Goal: Entertainment & Leisure: Browse casually

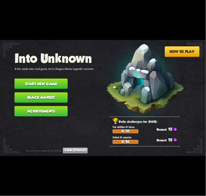
click at [57, 82] on button "Start new game" at bounding box center [41, 83] width 53 height 10
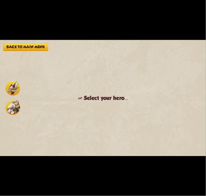
click at [13, 116] on div at bounding box center [13, 97] width 16 height 35
click at [15, 110] on img at bounding box center [13, 107] width 15 height 15
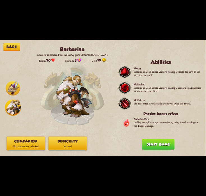
click at [42, 144] on p "No companion selected" at bounding box center [26, 146] width 38 height 5
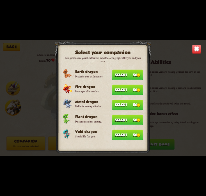
click at [114, 130] on button "Select 50" at bounding box center [127, 135] width 31 height 11
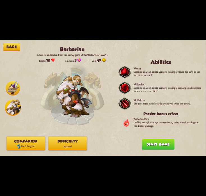
click at [87, 143] on div "Companion Void dragon Difficulty Normal" at bounding box center [67, 143] width 123 height 14
click at [83, 144] on p "Normal" at bounding box center [68, 146] width 38 height 5
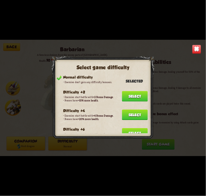
click at [144, 109] on button "Select" at bounding box center [135, 114] width 26 height 10
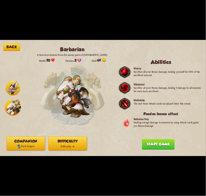
click at [152, 138] on div "Back Barbarian A ferocious denizen from the snowy parts of Northern Dragolandia…" at bounding box center [103, 98] width 206 height 116
click at [152, 140] on button "Start game" at bounding box center [158, 144] width 33 height 10
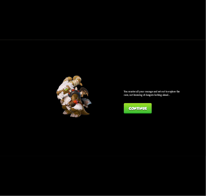
click at [143, 113] on button "Continue" at bounding box center [138, 108] width 28 height 10
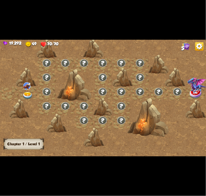
click at [22, 100] on div at bounding box center [19, 108] width 21 height 19
click at [28, 90] on div at bounding box center [28, 94] width 19 height 14
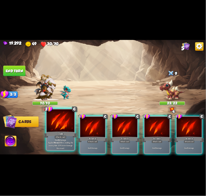
click at [63, 124] on div at bounding box center [61, 120] width 28 height 23
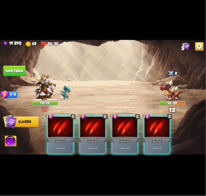
click at [63, 124] on div at bounding box center [60, 127] width 25 height 21
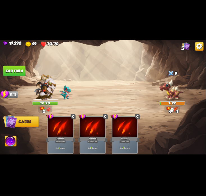
click at [14, 70] on button "End turn" at bounding box center [14, 70] width 22 height 10
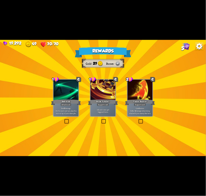
click at [135, 95] on div at bounding box center [140, 90] width 25 height 21
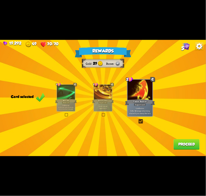
click at [179, 145] on button "Proceed" at bounding box center [187, 144] width 26 height 10
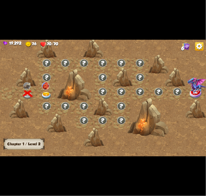
click at [45, 92] on img at bounding box center [46, 96] width 10 height 8
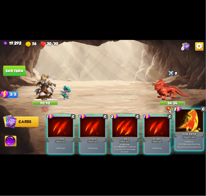
click at [184, 123] on div at bounding box center [190, 120] width 28 height 23
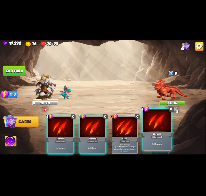
click at [160, 125] on div at bounding box center [157, 120] width 28 height 23
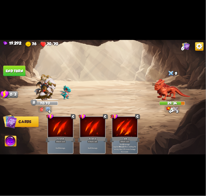
click at [15, 70] on button "End turn" at bounding box center [14, 70] width 22 height 10
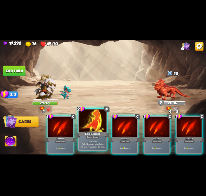
click at [98, 123] on div at bounding box center [93, 120] width 28 height 23
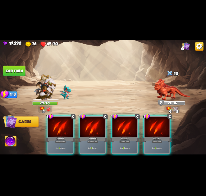
click at [98, 123] on div at bounding box center [92, 127] width 25 height 21
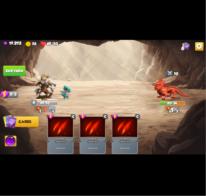
click at [18, 73] on button "End turn" at bounding box center [14, 70] width 22 height 10
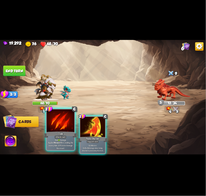
click at [68, 120] on div at bounding box center [61, 120] width 28 height 23
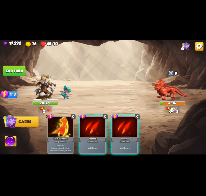
click at [14, 141] on img at bounding box center [11, 142] width 12 height 12
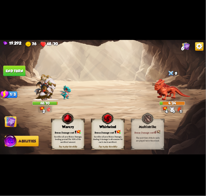
click at [61, 131] on div "Bonus Damage cost: 1" at bounding box center [68, 131] width 33 height 5
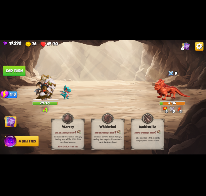
click at [18, 70] on button "End turn" at bounding box center [14, 70] width 22 height 10
click at [13, 123] on img at bounding box center [10, 122] width 12 height 12
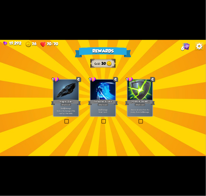
click at [53, 99] on div "Dragon Glass" at bounding box center [66, 102] width 30 height 7
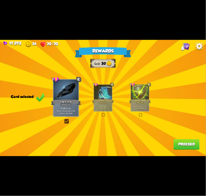
click at [177, 141] on button "Proceed" at bounding box center [187, 144] width 26 height 10
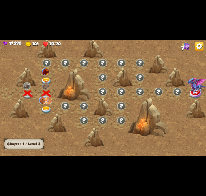
click at [44, 76] on div at bounding box center [46, 80] width 19 height 14
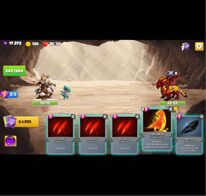
click at [153, 125] on div at bounding box center [157, 120] width 28 height 23
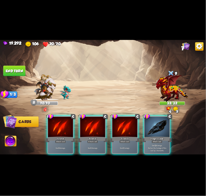
click at [153, 125] on div at bounding box center [157, 127] width 25 height 21
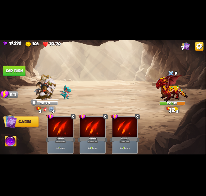
click at [15, 71] on button "End turn" at bounding box center [14, 70] width 22 height 10
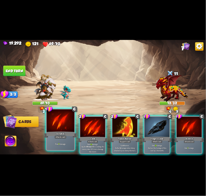
click at [65, 127] on div at bounding box center [61, 120] width 28 height 23
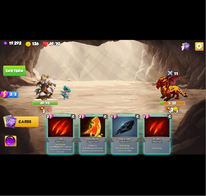
click at [14, 143] on img at bounding box center [11, 142] width 12 height 12
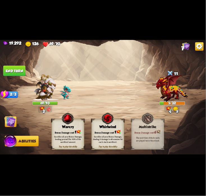
click at [63, 127] on div "Warcry" at bounding box center [68, 127] width 33 height 4
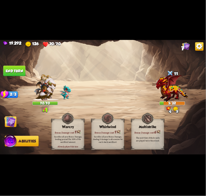
click at [20, 122] on img at bounding box center [103, 98] width 206 height 116
click at [18, 114] on img at bounding box center [103, 98] width 206 height 116
click at [14, 119] on img at bounding box center [10, 122] width 12 height 12
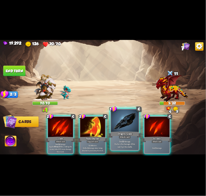
click at [125, 120] on div at bounding box center [125, 120] width 28 height 23
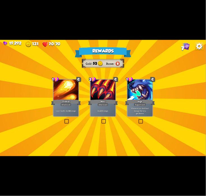
click at [129, 96] on div at bounding box center [140, 90] width 25 height 21
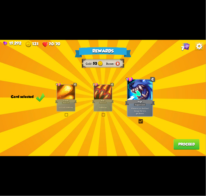
click at [173, 144] on div "Rewards Gold 53 Runes Card selected 1 C Fireball Attack card Lose 2 health. Dea…" at bounding box center [103, 98] width 206 height 116
click at [177, 141] on button "Proceed" at bounding box center [187, 144] width 26 height 10
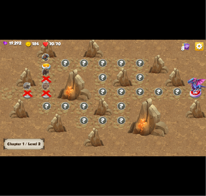
click at [50, 64] on img at bounding box center [46, 67] width 10 height 8
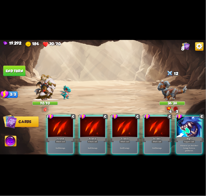
click at [180, 122] on div at bounding box center [189, 127] width 25 height 21
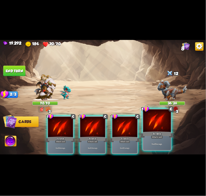
click at [164, 128] on div at bounding box center [157, 120] width 28 height 23
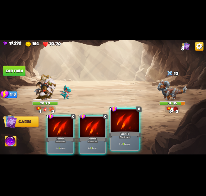
click at [116, 125] on div at bounding box center [125, 120] width 28 height 23
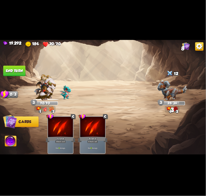
click at [16, 68] on button "End turn" at bounding box center [14, 70] width 22 height 10
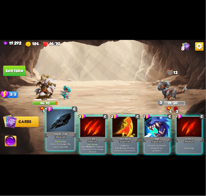
click at [69, 124] on div at bounding box center [61, 120] width 28 height 23
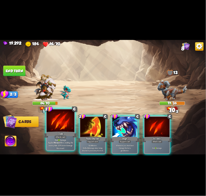
click at [67, 125] on div at bounding box center [61, 120] width 28 height 23
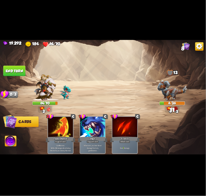
click at [11, 144] on img at bounding box center [11, 142] width 12 height 12
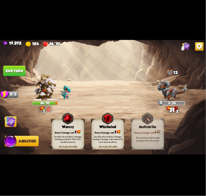
click at [57, 125] on div "Warcry" at bounding box center [68, 127] width 33 height 4
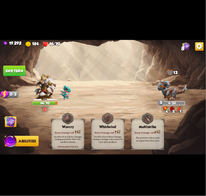
click at [15, 68] on button "End turn" at bounding box center [14, 70] width 22 height 10
click at [7, 117] on img at bounding box center [10, 122] width 12 height 12
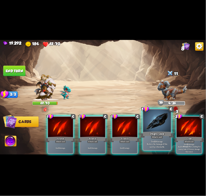
click at [152, 118] on div at bounding box center [157, 120] width 28 height 23
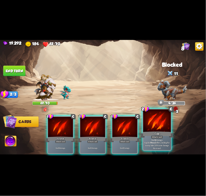
click at [148, 120] on div at bounding box center [157, 120] width 28 height 23
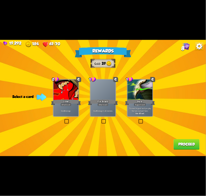
click at [81, 103] on div "Growl" at bounding box center [66, 102] width 30 height 7
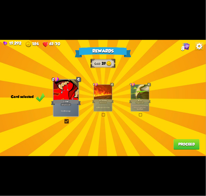
click at [191, 145] on button "Proceed" at bounding box center [187, 144] width 26 height 10
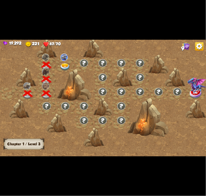
click at [65, 64] on img at bounding box center [65, 67] width 10 height 8
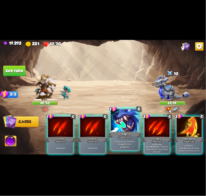
click at [134, 126] on div at bounding box center [125, 120] width 28 height 23
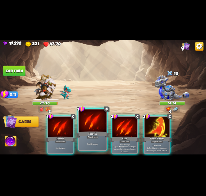
click at [97, 132] on div "Scratch" at bounding box center [92, 134] width 33 height 7
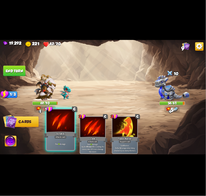
click at [55, 129] on div at bounding box center [61, 120] width 28 height 23
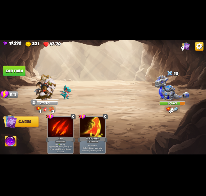
click at [12, 72] on button "End turn" at bounding box center [14, 70] width 22 height 10
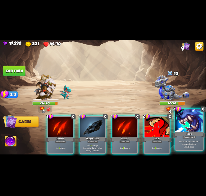
click at [184, 123] on div at bounding box center [190, 120] width 28 height 23
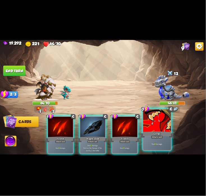
click at [161, 121] on div at bounding box center [157, 120] width 28 height 23
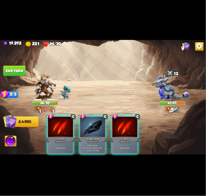
click at [116, 120] on div at bounding box center [125, 127] width 25 height 21
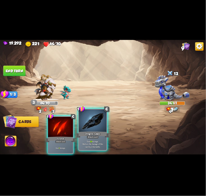
click at [95, 124] on div at bounding box center [93, 120] width 28 height 23
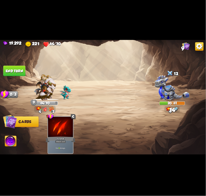
click at [8, 77] on img at bounding box center [103, 98] width 206 height 116
click at [12, 72] on button "End turn" at bounding box center [14, 70] width 22 height 10
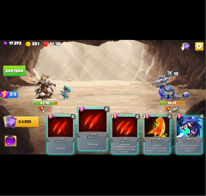
click at [94, 124] on div at bounding box center [93, 120] width 28 height 23
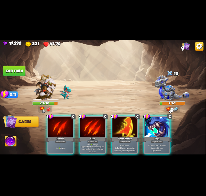
click at [14, 141] on img at bounding box center [11, 142] width 12 height 12
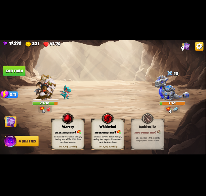
click at [64, 127] on div "Warcry" at bounding box center [68, 127] width 33 height 4
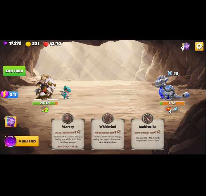
click at [6, 118] on img at bounding box center [10, 122] width 12 height 12
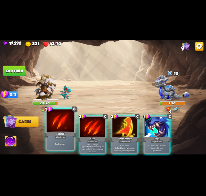
click at [67, 119] on div at bounding box center [61, 120] width 28 height 23
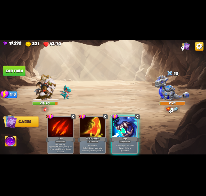
click at [17, 73] on button "End turn" at bounding box center [14, 70] width 22 height 10
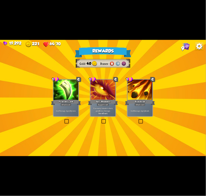
click at [74, 103] on div "Poisoned Claw" at bounding box center [66, 102] width 30 height 7
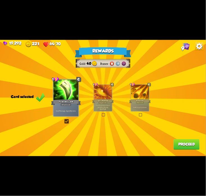
click at [187, 140] on button "Proceed" at bounding box center [187, 144] width 26 height 10
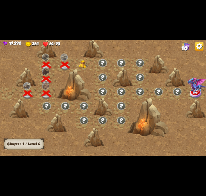
click at [81, 65] on img at bounding box center [84, 64] width 10 height 8
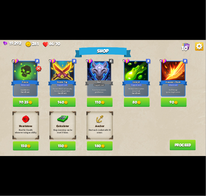
click at [106, 144] on button "180" at bounding box center [100, 145] width 26 height 9
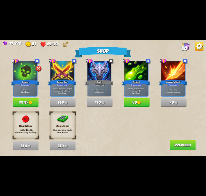
click at [34, 102] on button "70 35" at bounding box center [26, 102] width 26 height 9
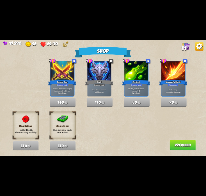
click at [173, 145] on button "Proceed" at bounding box center [183, 145] width 26 height 10
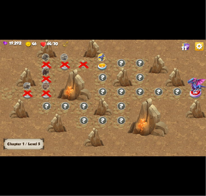
click at [94, 62] on div at bounding box center [103, 65] width 19 height 14
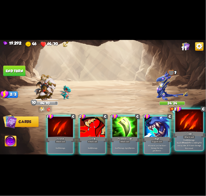
click at [187, 122] on div at bounding box center [190, 120] width 28 height 23
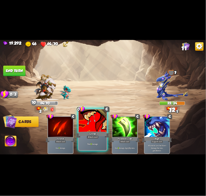
click at [86, 123] on div at bounding box center [93, 120] width 28 height 23
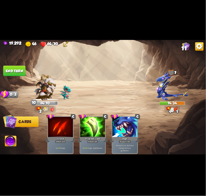
click at [8, 70] on button "End turn" at bounding box center [14, 70] width 22 height 10
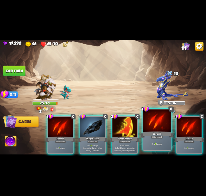
click at [150, 117] on div at bounding box center [157, 120] width 28 height 23
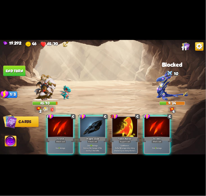
click at [150, 117] on div at bounding box center [157, 127] width 25 height 21
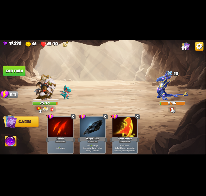
click at [10, 141] on img at bounding box center [11, 142] width 12 height 12
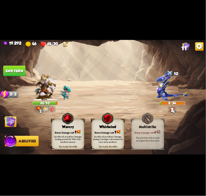
click at [63, 129] on div "Tap to play this ability Warcry Bonus Damage cost: 1 Sacrifice all your Bonus D…" at bounding box center [67, 134] width 33 height 31
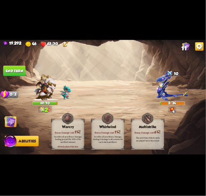
click at [5, 67] on button "End turn" at bounding box center [14, 70] width 22 height 10
drag, startPoint x: 8, startPoint y: 109, endPoint x: 13, endPoint y: 118, distance: 9.8
click at [8, 109] on img at bounding box center [103, 98] width 206 height 116
click at [13, 118] on img at bounding box center [10, 122] width 12 height 12
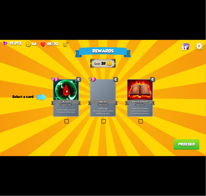
click at [110, 96] on div at bounding box center [103, 90] width 25 height 21
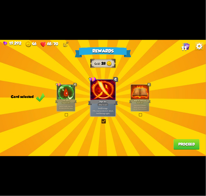
click at [185, 143] on button "Proceed" at bounding box center [187, 144] width 26 height 10
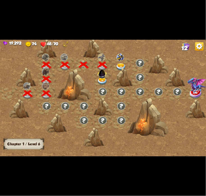
click at [101, 78] on img at bounding box center [102, 73] width 11 height 11
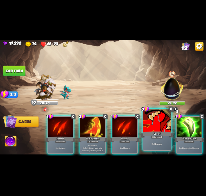
click at [155, 130] on div at bounding box center [157, 120] width 28 height 23
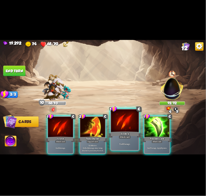
click at [125, 125] on div at bounding box center [125, 120] width 28 height 23
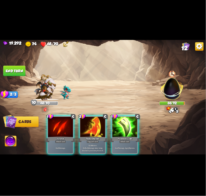
click at [125, 125] on div at bounding box center [125, 127] width 25 height 21
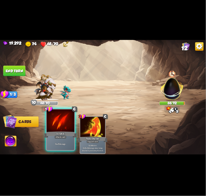
click at [69, 126] on div at bounding box center [61, 120] width 28 height 23
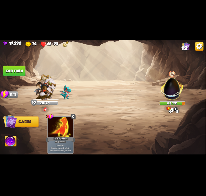
click at [15, 72] on button "End turn" at bounding box center [14, 70] width 22 height 10
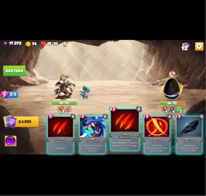
click at [116, 121] on div at bounding box center [125, 120] width 28 height 23
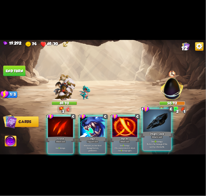
click at [147, 127] on div at bounding box center [157, 120] width 28 height 23
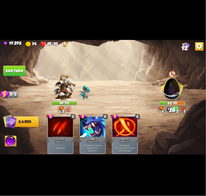
click at [24, 72] on button "End turn" at bounding box center [14, 70] width 22 height 10
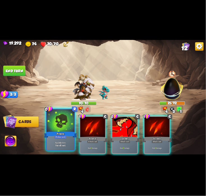
click at [66, 127] on div at bounding box center [61, 120] width 28 height 23
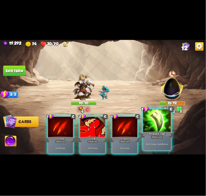
click at [157, 127] on div at bounding box center [157, 120] width 28 height 23
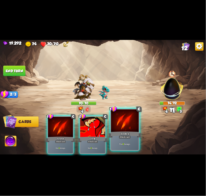
click at [116, 125] on div at bounding box center [125, 120] width 28 height 23
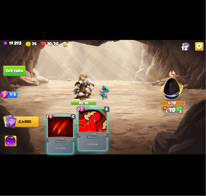
click at [94, 123] on div at bounding box center [93, 120] width 28 height 23
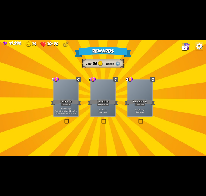
click at [103, 103] on div "Support card" at bounding box center [103, 104] width 12 height 3
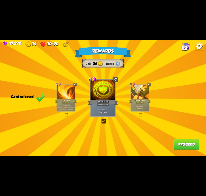
click at [137, 103] on div "Attack card" at bounding box center [140, 102] width 8 height 2
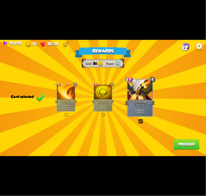
click at [186, 140] on button "Proceed" at bounding box center [187, 144] width 26 height 10
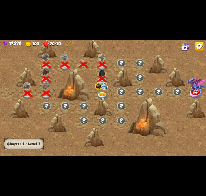
click at [101, 89] on img at bounding box center [98, 86] width 7 height 8
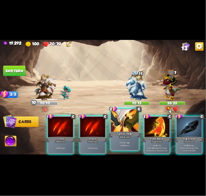
click at [126, 122] on div at bounding box center [125, 120] width 28 height 23
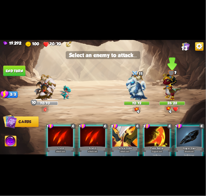
click at [172, 89] on img at bounding box center [172, 85] width 19 height 29
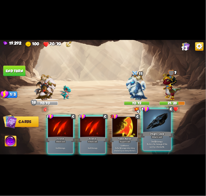
click at [156, 130] on div at bounding box center [157, 120] width 28 height 23
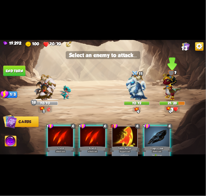
click at [180, 84] on img at bounding box center [172, 85] width 19 height 29
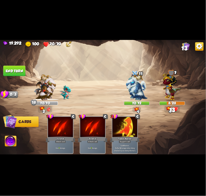
click at [16, 70] on button "End turn" at bounding box center [14, 70] width 22 height 10
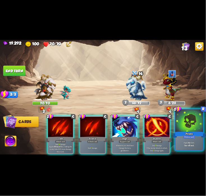
click at [186, 119] on div at bounding box center [190, 120] width 28 height 23
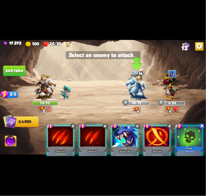
click at [136, 89] on img at bounding box center [137, 86] width 22 height 27
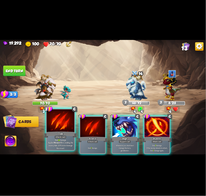
click at [61, 125] on div at bounding box center [61, 120] width 28 height 23
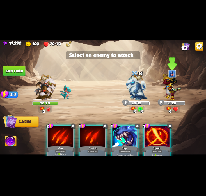
click at [176, 87] on img at bounding box center [172, 85] width 19 height 29
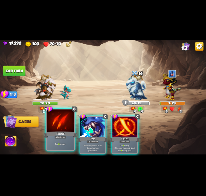
click at [64, 129] on div at bounding box center [61, 120] width 28 height 23
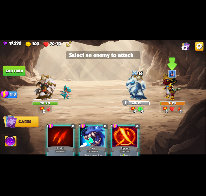
click at [173, 95] on img at bounding box center [172, 85] width 19 height 29
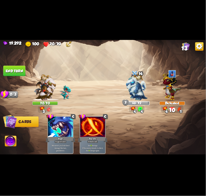
click at [10, 66] on button "End turn" at bounding box center [14, 70] width 22 height 10
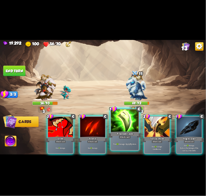
click at [125, 116] on div at bounding box center [125, 120] width 28 height 23
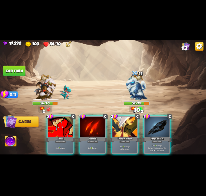
click at [125, 117] on div at bounding box center [125, 127] width 25 height 21
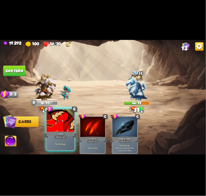
click at [62, 123] on div at bounding box center [61, 120] width 28 height 23
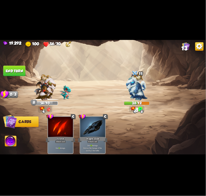
click at [11, 73] on button "End turn" at bounding box center [14, 70] width 22 height 10
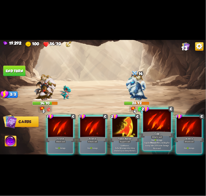
click at [145, 130] on div at bounding box center [157, 120] width 28 height 23
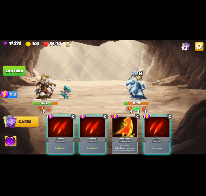
click at [13, 139] on img at bounding box center [11, 142] width 12 height 12
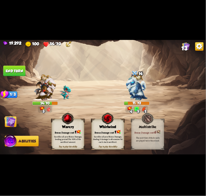
click at [53, 127] on div "Warcry" at bounding box center [68, 127] width 33 height 4
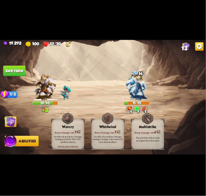
click at [10, 119] on img at bounding box center [10, 122] width 12 height 12
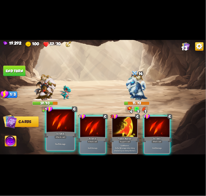
click at [52, 118] on div at bounding box center [61, 120] width 28 height 23
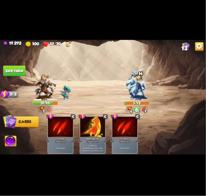
click at [13, 72] on button "End turn" at bounding box center [14, 70] width 22 height 10
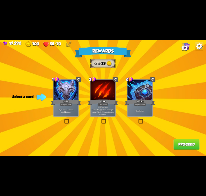
click at [137, 96] on div at bounding box center [140, 90] width 25 height 21
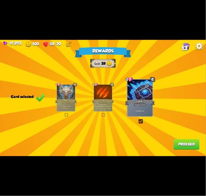
click at [182, 139] on button "Proceed" at bounding box center [187, 144] width 26 height 10
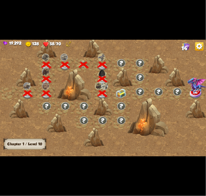
click at [117, 96] on img at bounding box center [121, 94] width 10 height 10
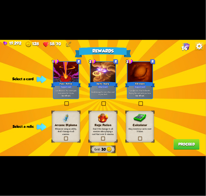
click at [139, 94] on b "One-off card." at bounding box center [140, 95] width 9 height 3
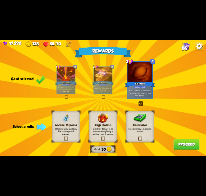
click at [144, 124] on h3 "Calculator" at bounding box center [140, 124] width 23 height 3
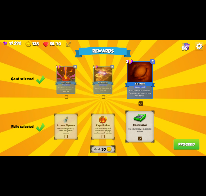
click at [183, 143] on button "Proceed" at bounding box center [187, 144] width 26 height 10
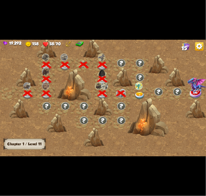
scroll to position [0, 85]
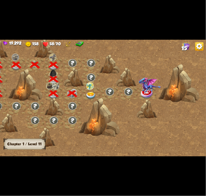
click at [87, 91] on div at bounding box center [91, 94] width 19 height 14
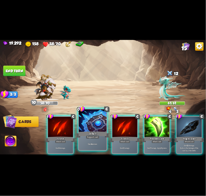
click at [86, 126] on div at bounding box center [93, 120] width 28 height 23
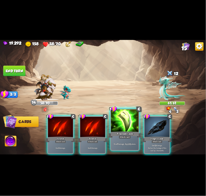
click at [120, 121] on div at bounding box center [125, 120] width 28 height 23
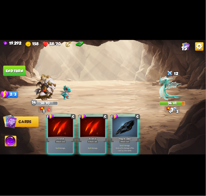
click at [120, 121] on div at bounding box center [125, 127] width 25 height 21
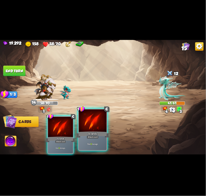
click at [101, 121] on div at bounding box center [93, 120] width 28 height 23
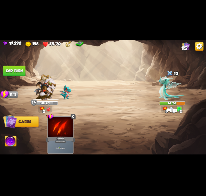
click at [22, 72] on button "End turn" at bounding box center [14, 70] width 22 height 10
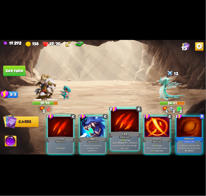
click at [115, 125] on div at bounding box center [125, 120] width 28 height 23
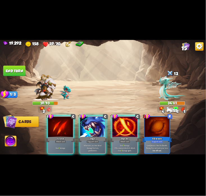
click at [115, 125] on div at bounding box center [125, 127] width 25 height 21
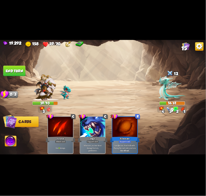
click at [11, 136] on img at bounding box center [11, 142] width 12 height 12
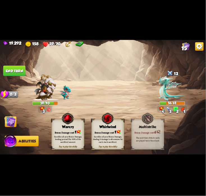
click at [101, 127] on div "Whirlwind" at bounding box center [108, 127] width 33 height 4
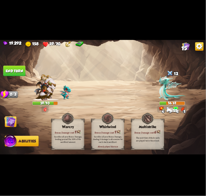
click at [14, 71] on button "End turn" at bounding box center [14, 70] width 22 height 10
click at [17, 114] on img at bounding box center [103, 98] width 206 height 116
click at [13, 118] on img at bounding box center [10, 122] width 12 height 12
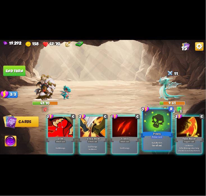
click at [153, 122] on div at bounding box center [157, 120] width 28 height 23
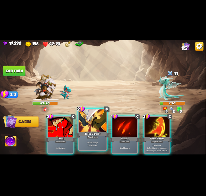
click at [91, 129] on div at bounding box center [93, 120] width 28 height 23
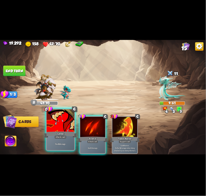
click at [64, 129] on div at bounding box center [61, 120] width 28 height 23
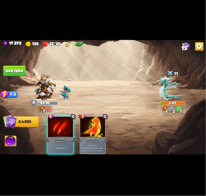
click at [14, 139] on img at bounding box center [11, 142] width 12 height 12
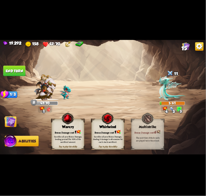
click at [63, 126] on div "Warcry" at bounding box center [68, 127] width 33 height 4
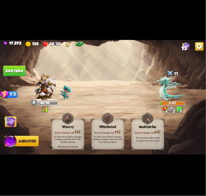
click at [17, 73] on button "End turn" at bounding box center [14, 70] width 22 height 10
click at [15, 121] on img at bounding box center [10, 122] width 12 height 12
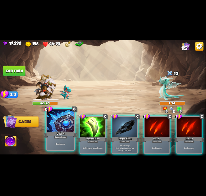
click at [68, 120] on div at bounding box center [61, 120] width 28 height 23
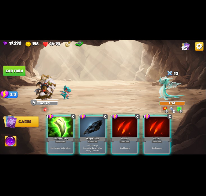
click at [11, 64] on img at bounding box center [103, 98] width 206 height 116
click at [15, 69] on button "End turn" at bounding box center [14, 70] width 22 height 10
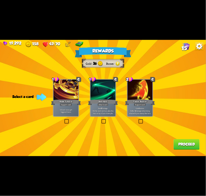
click at [141, 105] on div "Support card" at bounding box center [140, 104] width 12 height 3
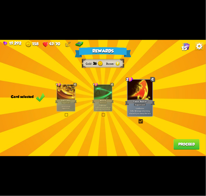
click at [182, 141] on button "Proceed" at bounding box center [187, 144] width 26 height 10
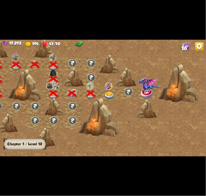
click at [105, 100] on div at bounding box center [99, 117] width 41 height 39
click at [106, 95] on img at bounding box center [110, 96] width 10 height 8
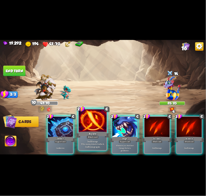
click at [92, 119] on div at bounding box center [93, 120] width 28 height 23
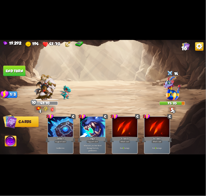
click at [19, 75] on button "End turn" at bounding box center [14, 70] width 22 height 10
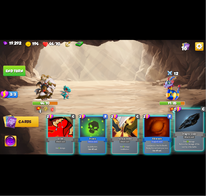
click at [187, 119] on div at bounding box center [190, 120] width 28 height 23
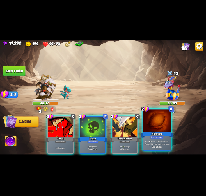
click at [160, 122] on div at bounding box center [157, 120] width 28 height 23
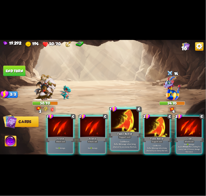
click at [127, 129] on div at bounding box center [125, 120] width 28 height 23
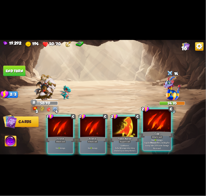
click at [153, 121] on div at bounding box center [157, 120] width 28 height 23
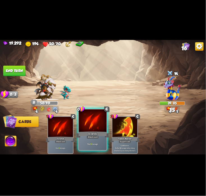
click at [96, 122] on div at bounding box center [93, 120] width 28 height 23
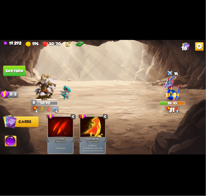
click at [13, 68] on button "End turn" at bounding box center [14, 70] width 22 height 10
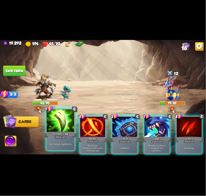
click at [70, 127] on div at bounding box center [61, 120] width 28 height 23
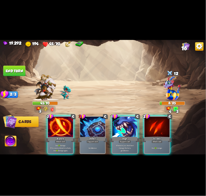
click at [13, 142] on img at bounding box center [11, 142] width 12 height 12
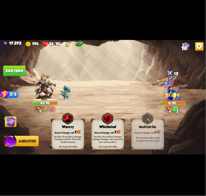
click at [55, 130] on div "Bonus Damage cost: 1" at bounding box center [68, 131] width 33 height 5
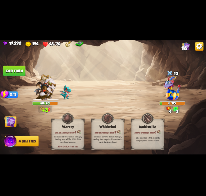
click at [16, 118] on button "Cards" at bounding box center [11, 121] width 12 height 11
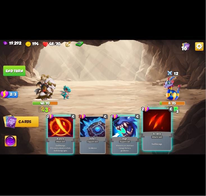
click at [167, 121] on div at bounding box center [157, 120] width 28 height 23
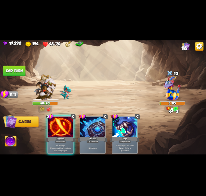
click at [21, 73] on button "End turn" at bounding box center [14, 70] width 22 height 10
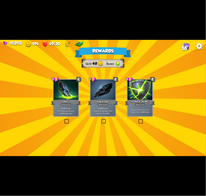
click at [64, 98] on div at bounding box center [66, 90] width 25 height 21
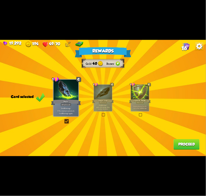
click at [183, 138] on div "Rewards Gold 40 Runes Card selected 1 C Bane Attack card Deal 6 damage. If the …" at bounding box center [103, 98] width 206 height 116
click at [181, 140] on button "Proceed" at bounding box center [187, 144] width 26 height 10
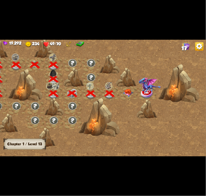
click at [130, 92] on img at bounding box center [128, 93] width 10 height 8
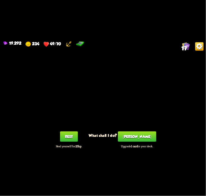
drag, startPoint x: 72, startPoint y: 130, endPoint x: 72, endPoint y: 133, distance: 3.1
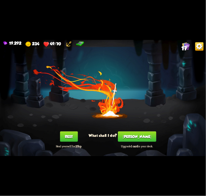
click at [72, 133] on div "You feel rested! What shall I do? Rest Heal yourself for 25hp . Smith Upgrade 1…" at bounding box center [103, 98] width 206 height 116
click at [72, 133] on button "Rest" at bounding box center [69, 136] width 18 height 10
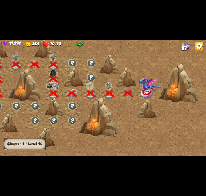
click at [149, 94] on img at bounding box center [147, 94] width 13 height 10
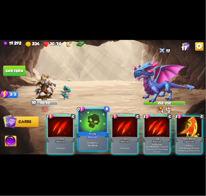
click at [99, 129] on div at bounding box center [93, 120] width 28 height 23
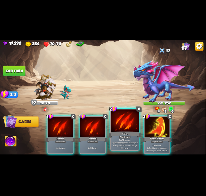
click at [120, 131] on div "Claw" at bounding box center [125, 134] width 33 height 7
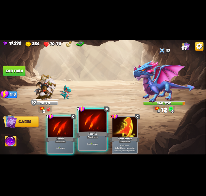
click at [102, 124] on div at bounding box center [93, 120] width 28 height 23
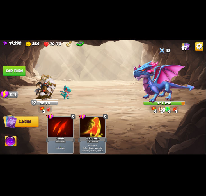
click at [14, 68] on button "End turn" at bounding box center [14, 70] width 22 height 10
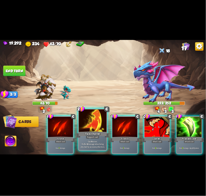
click at [101, 127] on div at bounding box center [93, 120] width 28 height 23
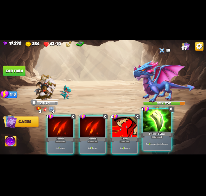
click at [161, 127] on div at bounding box center [157, 120] width 28 height 23
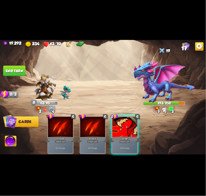
click at [126, 120] on div at bounding box center [125, 127] width 25 height 21
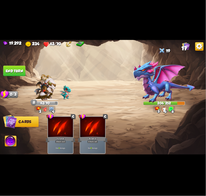
click at [7, 67] on button "End turn" at bounding box center [14, 70] width 22 height 10
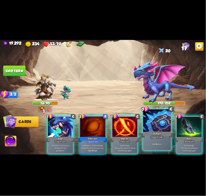
click at [145, 126] on div at bounding box center [157, 120] width 28 height 23
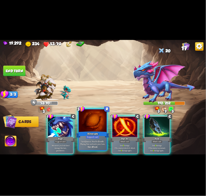
click at [93, 120] on div at bounding box center [93, 120] width 28 height 23
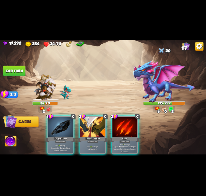
click at [150, 88] on img at bounding box center [164, 81] width 63 height 43
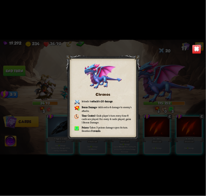
click at [197, 49] on img at bounding box center [197, 49] width 9 height 9
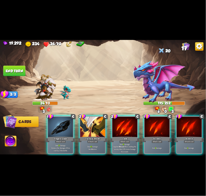
click at [97, 130] on div at bounding box center [92, 127] width 25 height 21
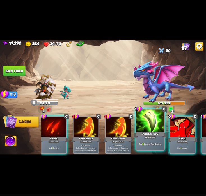
click at [159, 136] on div "Poisoned Claw" at bounding box center [150, 134] width 33 height 7
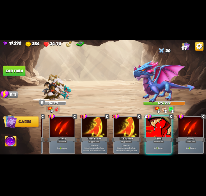
scroll to position [0, 166]
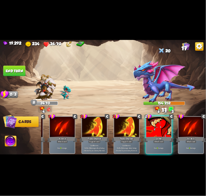
click at [159, 140] on div "Attack card" at bounding box center [159, 141] width 11 height 3
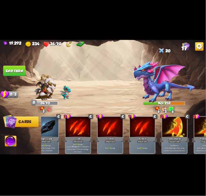
scroll to position [0, 4]
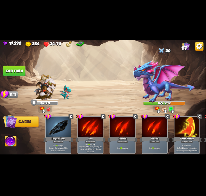
click at [18, 74] on button "End turn" at bounding box center [14, 70] width 22 height 10
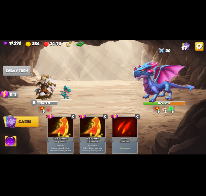
scroll to position [0, 0]
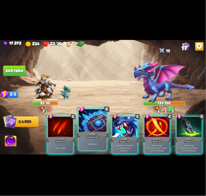
click at [98, 129] on div at bounding box center [93, 120] width 28 height 23
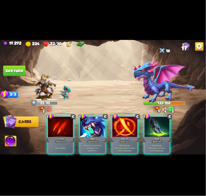
click at [98, 129] on div at bounding box center [92, 127] width 25 height 21
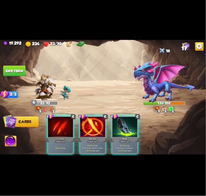
click at [98, 129] on div at bounding box center [92, 127] width 25 height 21
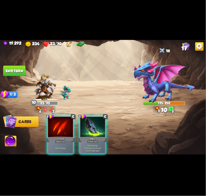
click at [98, 129] on div at bounding box center [92, 127] width 25 height 21
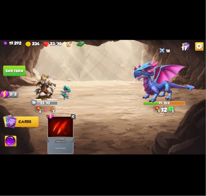
click at [12, 66] on button "End turn" at bounding box center [14, 70] width 22 height 10
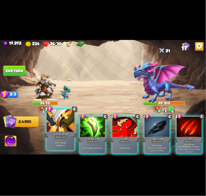
click at [64, 132] on div "Tactical Strike" at bounding box center [60, 134] width 33 height 7
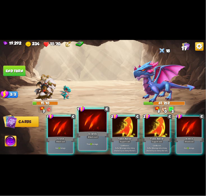
click at [95, 124] on div at bounding box center [93, 120] width 28 height 23
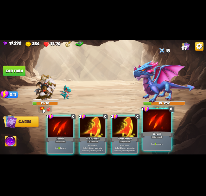
click at [165, 126] on div at bounding box center [157, 120] width 28 height 23
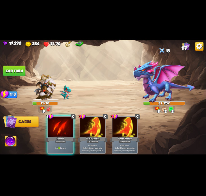
click at [16, 138] on img at bounding box center [11, 142] width 12 height 12
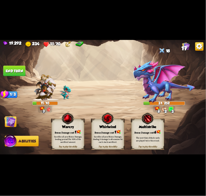
click at [107, 126] on div "Whirlwind" at bounding box center [108, 127] width 33 height 4
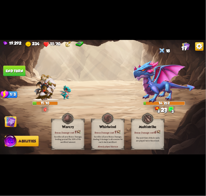
click at [11, 121] on img at bounding box center [10, 122] width 12 height 12
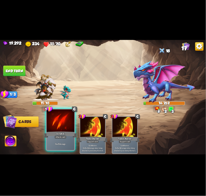
click at [53, 123] on div at bounding box center [61, 120] width 28 height 23
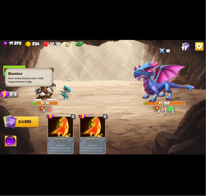
click at [12, 72] on h3 "Stamina" at bounding box center [29, 73] width 42 height 4
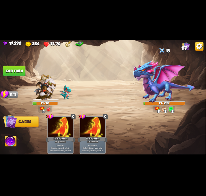
click at [18, 65] on img at bounding box center [103, 98] width 206 height 116
click at [21, 69] on button "End turn" at bounding box center [14, 70] width 22 height 10
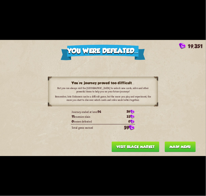
click at [181, 143] on button "Main menu" at bounding box center [180, 146] width 31 height 10
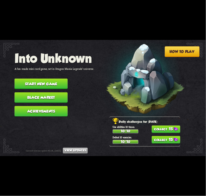
click at [164, 140] on button "15" at bounding box center [166, 140] width 29 height 8
click at [165, 128] on button "15" at bounding box center [166, 129] width 29 height 8
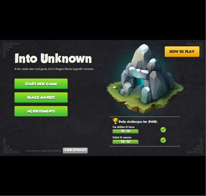
click at [58, 82] on button "Start new game" at bounding box center [41, 83] width 53 height 10
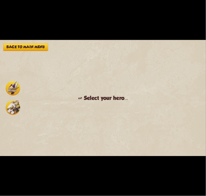
click at [14, 105] on img at bounding box center [13, 107] width 15 height 15
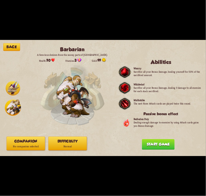
click at [42, 136] on div "Back Barbarian A ferocious denizen from the snowy parts of Northern Dragolandia…" at bounding box center [103, 98] width 206 height 116
click at [40, 144] on p "No companion selected" at bounding box center [26, 146] width 38 height 5
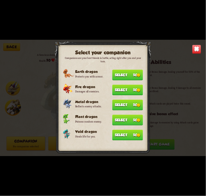
click at [119, 135] on button "Select 50" at bounding box center [127, 135] width 31 height 11
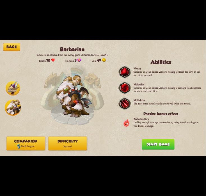
click at [81, 144] on p "Normal" at bounding box center [68, 146] width 38 height 5
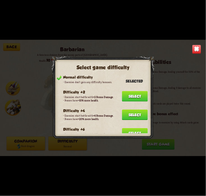
click at [125, 105] on div "Normal difficulty Enemies don't gain any difficulty bonuses. Selected Difficult…" at bounding box center [100, 104] width 94 height 58
click at [132, 110] on button "Select" at bounding box center [135, 114] width 26 height 10
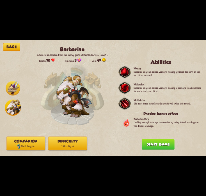
click at [150, 140] on button "Start game" at bounding box center [158, 144] width 33 height 10
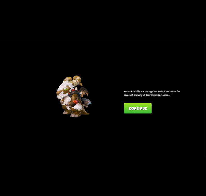
click at [137, 113] on button "Continue" at bounding box center [138, 108] width 28 height 10
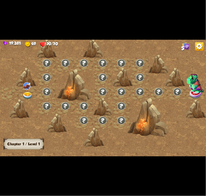
click at [28, 92] on img at bounding box center [27, 96] width 10 height 8
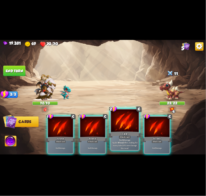
click at [127, 125] on div at bounding box center [125, 120] width 28 height 23
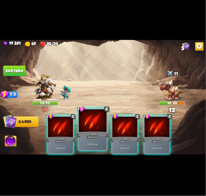
click at [93, 121] on div at bounding box center [93, 120] width 28 height 23
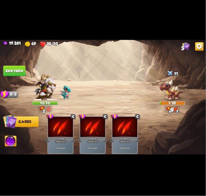
click at [14, 73] on button "End turn" at bounding box center [14, 70] width 22 height 10
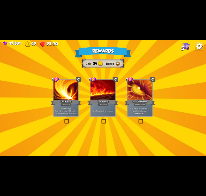
click at [114, 90] on div at bounding box center [103, 90] width 25 height 21
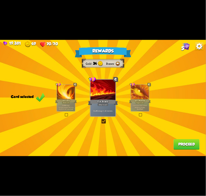
click at [184, 140] on button "Proceed" at bounding box center [187, 144] width 26 height 10
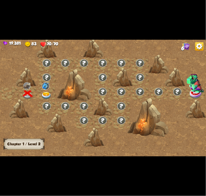
click at [56, 96] on div at bounding box center [46, 94] width 19 height 14
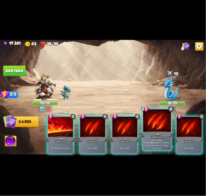
click at [157, 125] on div at bounding box center [157, 120] width 28 height 23
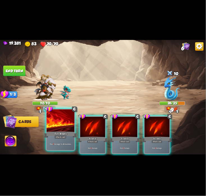
click at [63, 128] on div at bounding box center [61, 120] width 28 height 23
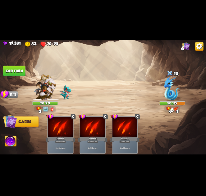
click at [9, 71] on button "End turn" at bounding box center [14, 70] width 22 height 10
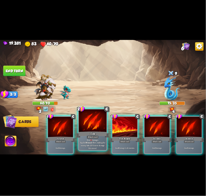
click at [92, 117] on div at bounding box center [93, 120] width 28 height 23
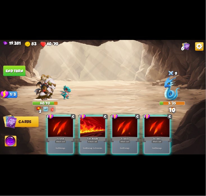
click at [8, 138] on img at bounding box center [11, 142] width 12 height 12
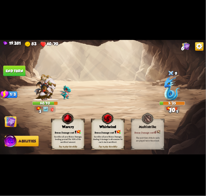
click at [63, 122] on img at bounding box center [67, 118] width 13 height 13
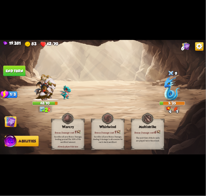
click at [13, 72] on button "End turn" at bounding box center [14, 70] width 22 height 10
click at [7, 120] on img at bounding box center [10, 122] width 12 height 12
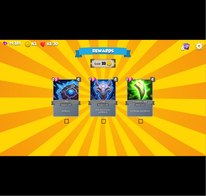
click at [108, 95] on div at bounding box center [103, 90] width 25 height 21
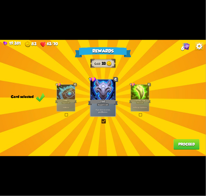
click at [182, 141] on button "Proceed" at bounding box center [187, 144] width 26 height 10
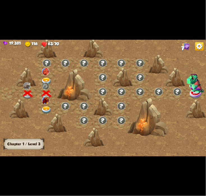
click at [52, 108] on div at bounding box center [46, 108] width 19 height 14
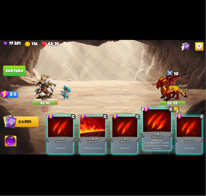
click at [147, 129] on div at bounding box center [157, 120] width 28 height 23
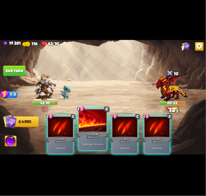
click at [92, 129] on div at bounding box center [93, 120] width 28 height 23
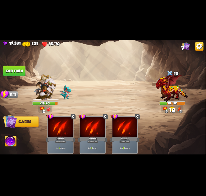
click at [15, 137] on img at bounding box center [11, 142] width 12 height 12
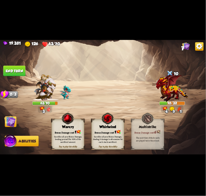
click at [105, 119] on img at bounding box center [107, 118] width 13 height 13
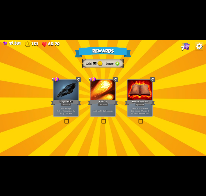
click at [72, 96] on div at bounding box center [66, 90] width 25 height 21
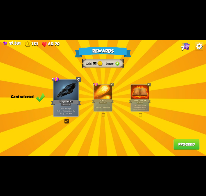
click at [190, 143] on button "Proceed" at bounding box center [187, 144] width 26 height 10
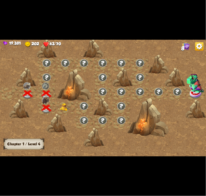
click at [60, 109] on img at bounding box center [65, 107] width 10 height 8
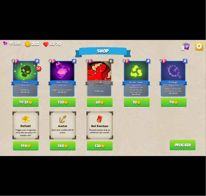
click at [63, 145] on button "180" at bounding box center [63, 145] width 26 height 9
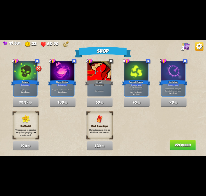
click at [171, 142] on button "Proceed" at bounding box center [183, 145] width 26 height 10
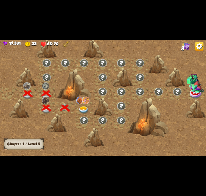
click at [85, 105] on div at bounding box center [84, 108] width 19 height 14
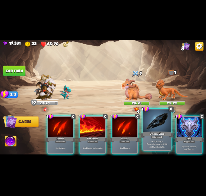
click at [162, 124] on div at bounding box center [157, 120] width 28 height 23
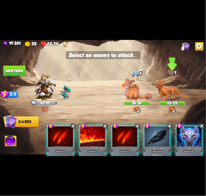
click at [162, 98] on img at bounding box center [172, 90] width 33 height 22
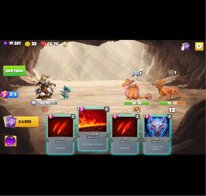
click at [100, 124] on div at bounding box center [93, 120] width 28 height 23
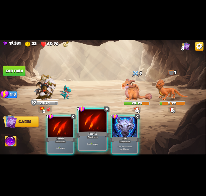
click at [94, 123] on div at bounding box center [93, 120] width 28 height 23
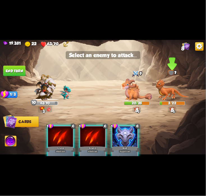
click at [168, 89] on img at bounding box center [172, 90] width 33 height 22
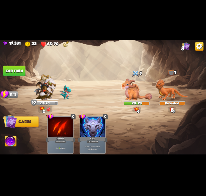
click at [11, 67] on button "End turn" at bounding box center [14, 70] width 22 height 10
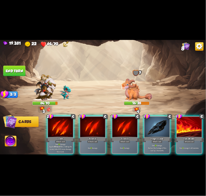
click at [73, 130] on div at bounding box center [60, 127] width 25 height 21
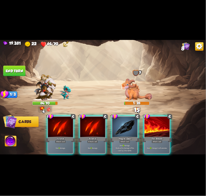
click at [13, 138] on img at bounding box center [11, 142] width 12 height 12
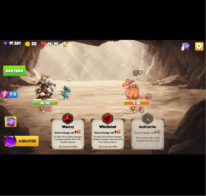
click at [62, 120] on img at bounding box center [67, 118] width 13 height 13
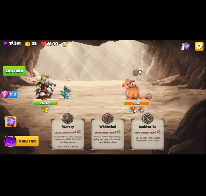
click at [7, 66] on button "End turn" at bounding box center [14, 70] width 22 height 10
click at [6, 120] on img at bounding box center [10, 122] width 12 height 12
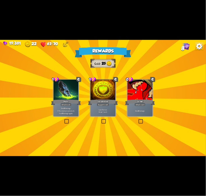
click at [110, 100] on div "Incantation" at bounding box center [103, 102] width 30 height 7
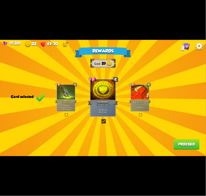
click at [136, 101] on div "Growl" at bounding box center [140, 101] width 22 height 5
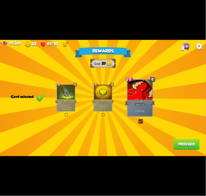
click at [184, 141] on button "Proceed" at bounding box center [187, 144] width 26 height 10
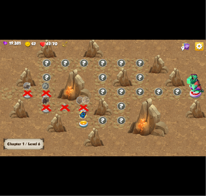
click at [86, 117] on img at bounding box center [82, 115] width 7 height 8
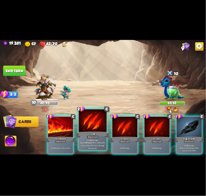
click at [88, 118] on div at bounding box center [93, 120] width 28 height 23
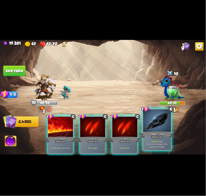
click at [153, 124] on div at bounding box center [157, 120] width 28 height 23
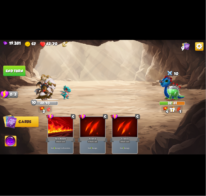
click at [15, 72] on button "End turn" at bounding box center [14, 70] width 22 height 10
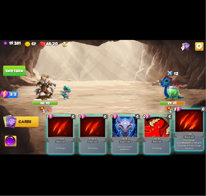
click at [182, 121] on div at bounding box center [190, 120] width 28 height 23
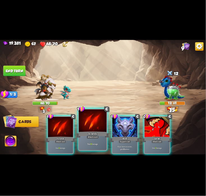
click at [97, 125] on div at bounding box center [93, 120] width 28 height 23
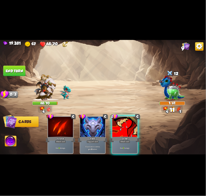
click at [6, 139] on img at bounding box center [11, 142] width 12 height 12
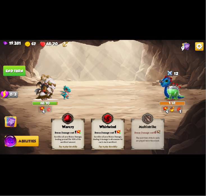
click at [69, 125] on img at bounding box center [67, 118] width 13 height 13
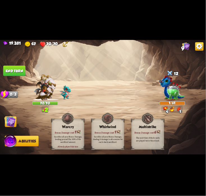
click at [9, 122] on img at bounding box center [10, 122] width 12 height 12
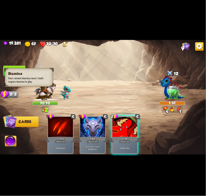
click at [14, 73] on h3 "Stamina" at bounding box center [29, 73] width 42 height 4
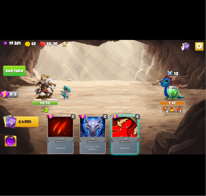
click at [16, 64] on img at bounding box center [103, 98] width 206 height 116
click at [19, 66] on button "End turn" at bounding box center [14, 70] width 22 height 10
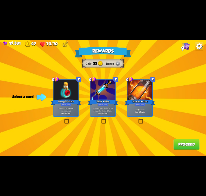
click at [155, 98] on div "Rewards Gold 33 Runes Select a card 0 R Strength Potion Potion card Gain 2 Bonu…" at bounding box center [103, 98] width 206 height 116
click at [152, 105] on div "0 R Stamina Potion Potion card Gain 1 Stamina. One-off card." at bounding box center [140, 98] width 26 height 38
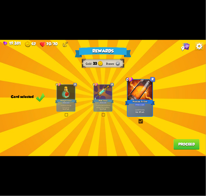
click at [188, 144] on button "Proceed" at bounding box center [187, 144] width 26 height 10
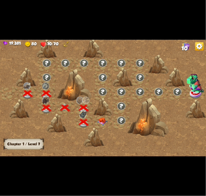
click at [105, 118] on div at bounding box center [103, 122] width 19 height 14
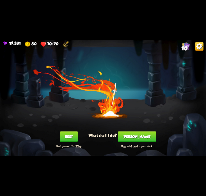
click at [142, 135] on button "Smith" at bounding box center [137, 136] width 38 height 10
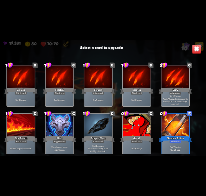
scroll to position [8, 0]
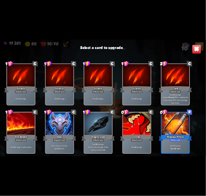
click at [168, 115] on div at bounding box center [176, 123] width 28 height 23
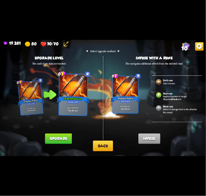
click at [61, 136] on button "Upgrade" at bounding box center [58, 138] width 27 height 10
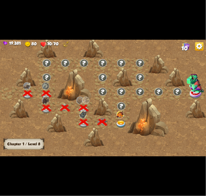
click at [119, 120] on div at bounding box center [121, 122] width 19 height 14
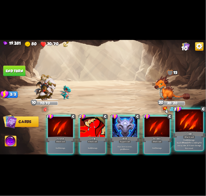
click at [191, 126] on div at bounding box center [190, 120] width 28 height 23
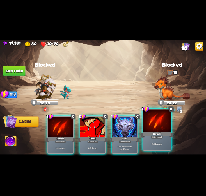
click at [160, 126] on div at bounding box center [157, 120] width 28 height 23
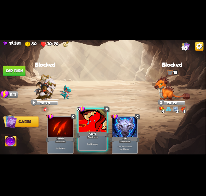
click at [98, 121] on div at bounding box center [93, 120] width 28 height 23
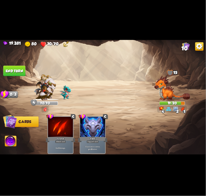
click at [15, 74] on button "End turn" at bounding box center [14, 70] width 22 height 10
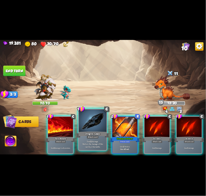
click at [91, 123] on div at bounding box center [93, 120] width 28 height 23
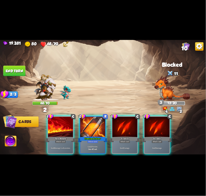
click at [108, 120] on div "1 C Fire Breath Attack card Deal 6 damage to all enemies. 0 R Stamina Potion+ P…" at bounding box center [123, 130] width 165 height 52
click at [111, 120] on div "1 C Fire Breath Attack card Deal 6 damage to all enemies. 0 R Stamina Potion+ P…" at bounding box center [123, 130] width 165 height 52
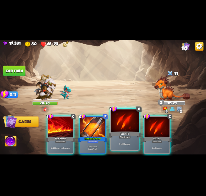
drag, startPoint x: 111, startPoint y: 120, endPoint x: 114, endPoint y: 119, distance: 2.9
click at [113, 120] on div "1 C Fire Breath Attack card Deal 6 damage to all enemies. 0 R Stamina Potion+ P…" at bounding box center [123, 130] width 165 height 52
click at [115, 119] on div at bounding box center [125, 120] width 28 height 23
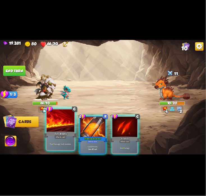
click at [62, 130] on div at bounding box center [61, 120] width 28 height 23
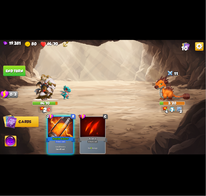
click at [13, 141] on img at bounding box center [11, 142] width 12 height 12
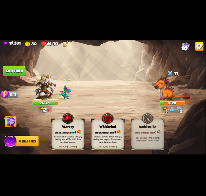
click at [56, 127] on div "Warcry" at bounding box center [68, 127] width 33 height 4
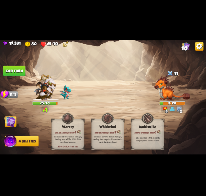
click at [16, 75] on button "End turn" at bounding box center [14, 70] width 22 height 10
click at [12, 116] on img at bounding box center [10, 122] width 12 height 12
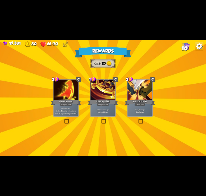
click at [153, 95] on div "2 C Tactical Strike Attack card Deal 7 damage. Gain 8 armor." at bounding box center [140, 98] width 26 height 38
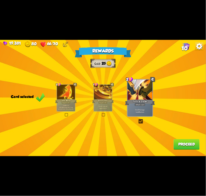
click at [186, 144] on button "Proceed" at bounding box center [187, 144] width 26 height 10
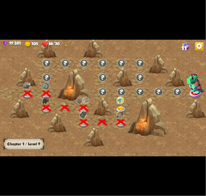
click at [125, 109] on img at bounding box center [121, 110] width 10 height 8
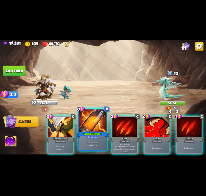
click at [93, 123] on div at bounding box center [93, 120] width 28 height 23
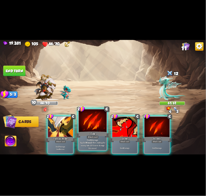
click at [91, 123] on div at bounding box center [93, 120] width 28 height 23
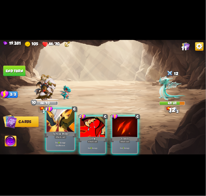
click at [62, 124] on div at bounding box center [61, 120] width 28 height 23
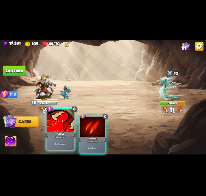
click at [62, 124] on div at bounding box center [61, 120] width 28 height 23
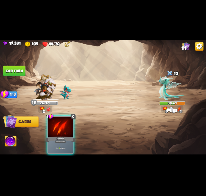
click at [18, 72] on button "End turn" at bounding box center [14, 70] width 22 height 10
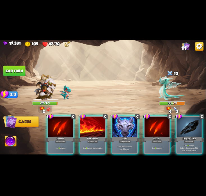
click at [137, 117] on div at bounding box center [125, 127] width 25 height 21
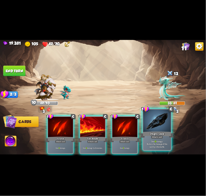
click at [148, 121] on div at bounding box center [157, 120] width 28 height 23
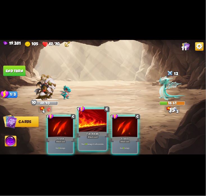
click at [93, 125] on div at bounding box center [93, 120] width 28 height 23
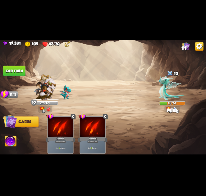
click at [13, 65] on button "End turn" at bounding box center [14, 70] width 22 height 10
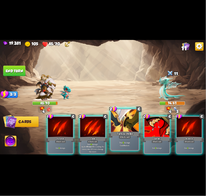
click at [116, 126] on div at bounding box center [125, 120] width 28 height 23
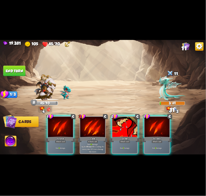
click at [10, 140] on img at bounding box center [11, 142] width 12 height 12
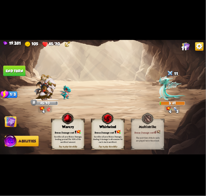
click at [63, 125] on img at bounding box center [67, 118] width 13 height 13
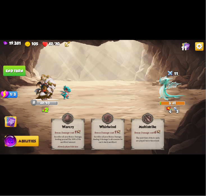
click at [19, 77] on img at bounding box center [103, 98] width 206 height 116
click at [15, 70] on button "End turn" at bounding box center [14, 70] width 22 height 10
click at [10, 118] on img at bounding box center [10, 122] width 12 height 12
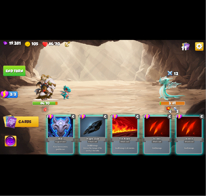
click at [10, 118] on img at bounding box center [10, 121] width 14 height 14
click at [22, 67] on button "End turn" at bounding box center [14, 70] width 22 height 10
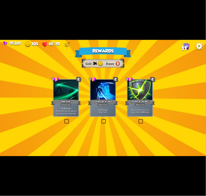
click at [137, 99] on div "Pierce" at bounding box center [140, 102] width 30 height 7
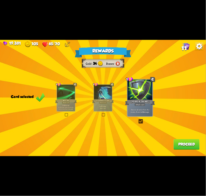
click at [182, 142] on button "Proceed" at bounding box center [187, 144] width 26 height 10
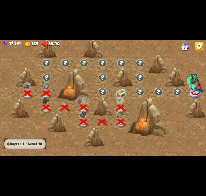
click at [120, 93] on img at bounding box center [121, 94] width 10 height 10
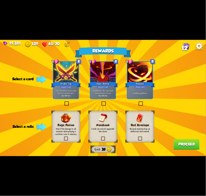
click at [132, 122] on div "Red Envelope Normal enemies drop an additional card reward." at bounding box center [140, 126] width 28 height 31
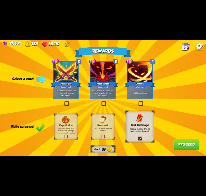
click at [131, 92] on p "Deal 2 damage 3 times." at bounding box center [140, 93] width 24 height 3
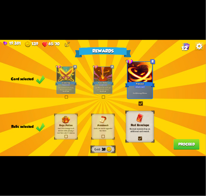
click at [175, 141] on div "Rewards Gold 38 Card selected 1 R Double Tap Support card The next Attack card …" at bounding box center [103, 98] width 206 height 116
click at [176, 141] on button "Proceed" at bounding box center [187, 144] width 26 height 10
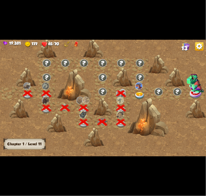
scroll to position [0, 85]
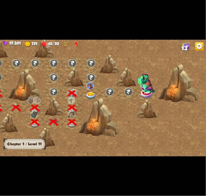
click at [91, 100] on div at bounding box center [99, 117] width 41 height 39
click at [88, 93] on img at bounding box center [91, 96] width 10 height 8
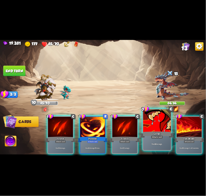
click at [160, 116] on div at bounding box center [157, 120] width 28 height 23
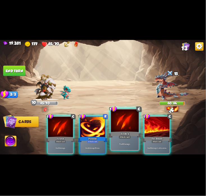
click at [129, 123] on div at bounding box center [125, 120] width 28 height 23
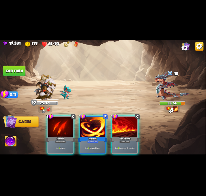
click at [129, 123] on div at bounding box center [125, 127] width 25 height 21
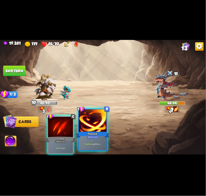
click at [98, 125] on div at bounding box center [93, 120] width 28 height 23
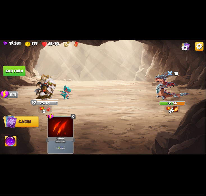
click at [13, 70] on button "End turn" at bounding box center [14, 70] width 22 height 10
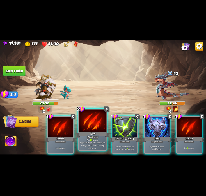
click at [99, 122] on div at bounding box center [93, 120] width 28 height 23
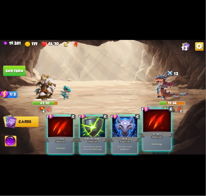
click at [147, 128] on div at bounding box center [157, 120] width 28 height 23
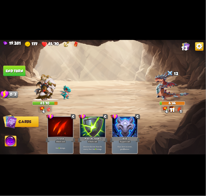
click at [16, 137] on img at bounding box center [11, 142] width 12 height 12
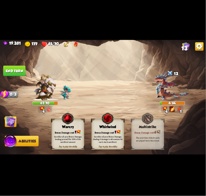
click at [110, 124] on img at bounding box center [107, 118] width 13 height 13
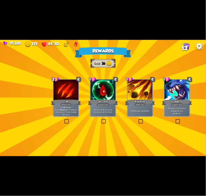
click at [129, 97] on div at bounding box center [140, 90] width 25 height 21
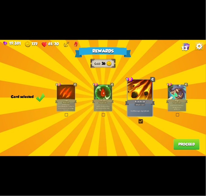
click at [184, 141] on button "Proceed" at bounding box center [187, 144] width 26 height 10
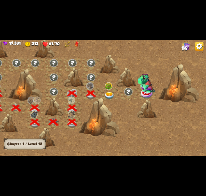
click at [105, 95] on img at bounding box center [110, 96] width 10 height 8
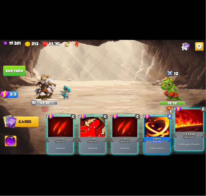
click at [183, 125] on div at bounding box center [190, 120] width 28 height 23
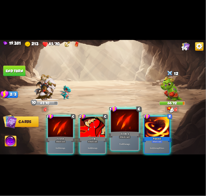
click at [127, 123] on div at bounding box center [125, 120] width 28 height 23
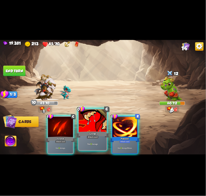
click at [96, 116] on div at bounding box center [93, 120] width 28 height 23
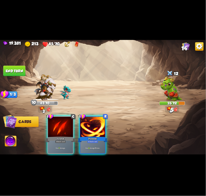
click at [96, 117] on div at bounding box center [92, 127] width 25 height 21
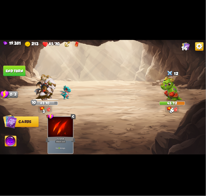
click at [18, 69] on button "End turn" at bounding box center [14, 70] width 22 height 10
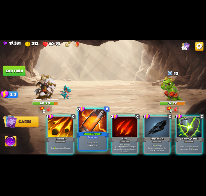
click at [92, 128] on div at bounding box center [93, 120] width 28 height 23
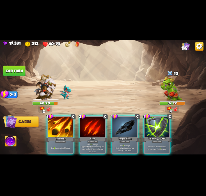
click at [92, 128] on div at bounding box center [92, 127] width 25 height 21
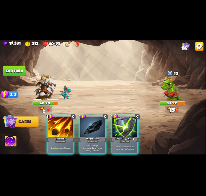
click at [92, 128] on div at bounding box center [92, 127] width 25 height 21
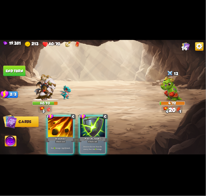
click at [12, 141] on img at bounding box center [11, 142] width 12 height 12
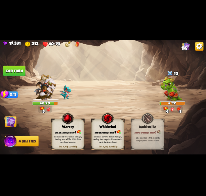
click at [64, 129] on div "Bonus Damage cost: 1" at bounding box center [68, 131] width 33 height 5
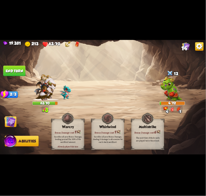
click at [14, 71] on button "End turn" at bounding box center [14, 70] width 22 height 10
click at [10, 116] on img at bounding box center [10, 122] width 12 height 12
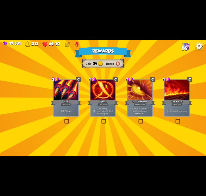
click at [102, 100] on div "Riposte" at bounding box center [103, 102] width 30 height 7
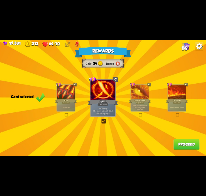
click at [186, 141] on button "Proceed" at bounding box center [187, 144] width 26 height 10
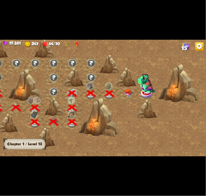
click at [143, 92] on img at bounding box center [146, 83] width 17 height 19
click at [128, 94] on img at bounding box center [128, 93] width 10 height 8
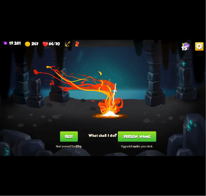
click at [141, 137] on button "Smith" at bounding box center [137, 136] width 38 height 10
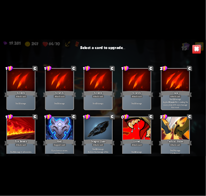
scroll to position [92, 0]
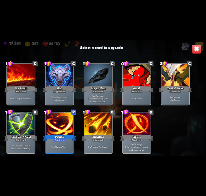
click at [179, 90] on div "Attack card" at bounding box center [176, 91] width 12 height 3
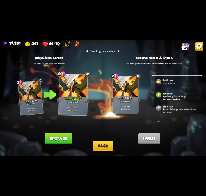
click at [66, 139] on button "Upgrade" at bounding box center [58, 138] width 27 height 10
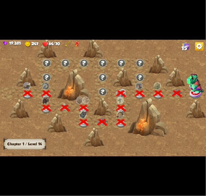
scroll to position [0, 85]
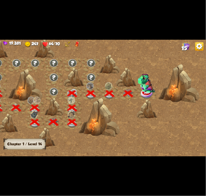
click at [155, 90] on img at bounding box center [146, 83] width 17 height 19
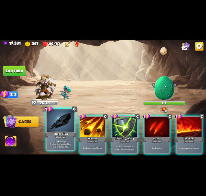
click at [66, 131] on div "Dragon Glass" at bounding box center [60, 134] width 33 height 7
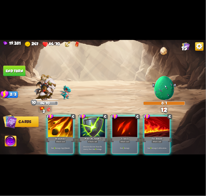
click at [19, 72] on button "End turn" at bounding box center [14, 70] width 22 height 10
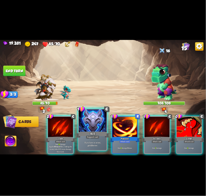
click at [93, 125] on div at bounding box center [93, 120] width 28 height 23
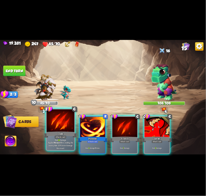
click at [65, 127] on div at bounding box center [61, 120] width 28 height 23
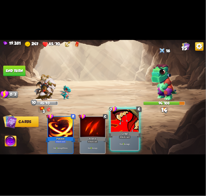
click at [124, 131] on div "Growl" at bounding box center [125, 134] width 33 height 7
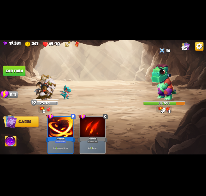
click at [20, 71] on button "End turn" at bounding box center [14, 70] width 22 height 10
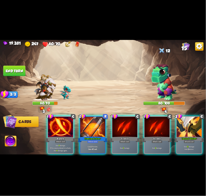
click at [174, 124] on div "1 C Riposte Attack card Deal 8 damage. If the enemy intends to attack, deal 8 d…" at bounding box center [123, 130] width 165 height 52
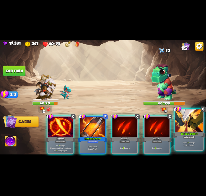
click at [178, 124] on div at bounding box center [190, 120] width 28 height 23
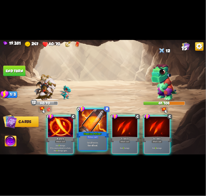
click at [90, 115] on div at bounding box center [93, 120] width 28 height 23
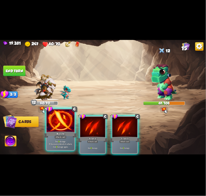
click at [63, 122] on div at bounding box center [61, 120] width 28 height 23
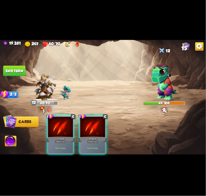
click at [63, 122] on div at bounding box center [60, 127] width 25 height 21
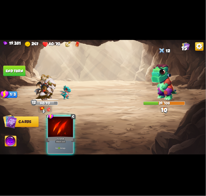
click at [63, 122] on div at bounding box center [60, 127] width 25 height 21
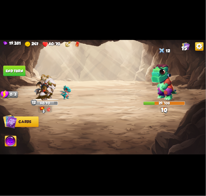
click at [14, 71] on button "End turn" at bounding box center [14, 70] width 22 height 10
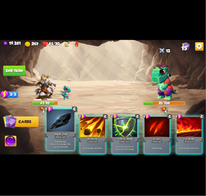
click at [69, 129] on div at bounding box center [61, 120] width 28 height 23
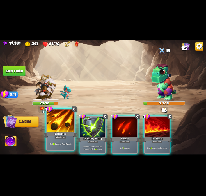
click at [68, 128] on div at bounding box center [61, 120] width 28 height 23
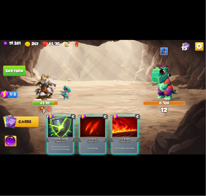
click at [21, 64] on img at bounding box center [103, 98] width 206 height 116
click at [15, 71] on button "End turn" at bounding box center [14, 70] width 22 height 10
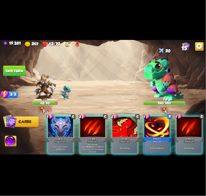
click at [63, 136] on div "Shell" at bounding box center [61, 139] width 30 height 7
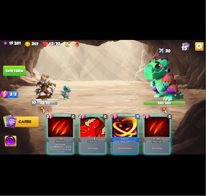
click at [63, 136] on div "Claw" at bounding box center [61, 139] width 30 height 7
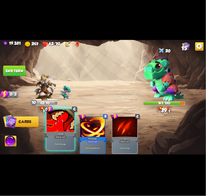
click at [53, 131] on div "Growl" at bounding box center [60, 134] width 33 height 7
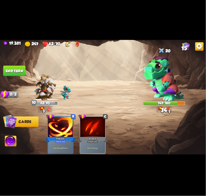
click at [20, 72] on button "End turn" at bounding box center [14, 70] width 22 height 10
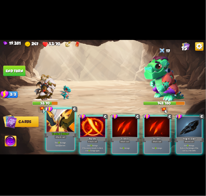
click at [58, 126] on div at bounding box center [61, 120] width 28 height 23
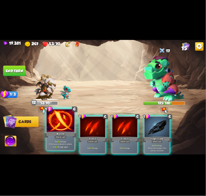
click at [57, 126] on div at bounding box center [61, 120] width 28 height 23
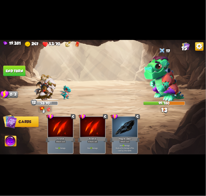
click at [21, 67] on button "End turn" at bounding box center [14, 70] width 22 height 10
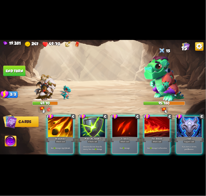
click at [174, 121] on div "1 C Brimstone Attack card Deal 14 damage. Apply 1 weak. 1 C Pierce Attack card …" at bounding box center [123, 130] width 165 height 52
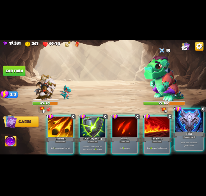
click at [179, 123] on div at bounding box center [190, 120] width 28 height 23
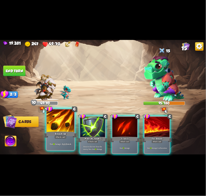
click at [51, 126] on div at bounding box center [61, 120] width 28 height 23
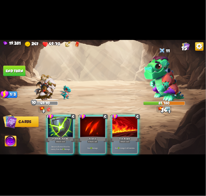
click at [112, 126] on div "1 C Pierce Attack card Remove all armor from the enemy, then deal 13 damage. 1 …" at bounding box center [123, 130] width 165 height 52
click at [118, 128] on div at bounding box center [125, 127] width 25 height 21
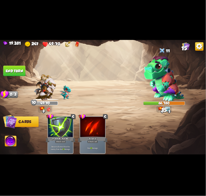
click at [13, 73] on button "End turn" at bounding box center [14, 70] width 22 height 10
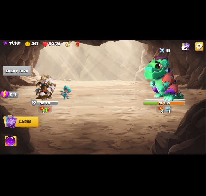
click at [185, 47] on span "15" at bounding box center [185, 48] width 6 height 6
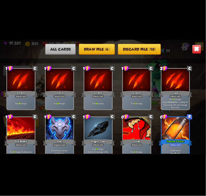
scroll to position [92, 0]
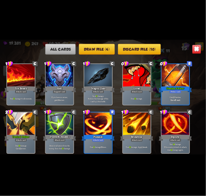
click at [194, 53] on img at bounding box center [197, 49] width 9 height 9
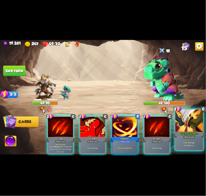
click at [182, 125] on div at bounding box center [190, 120] width 28 height 23
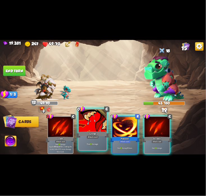
click at [84, 132] on div "Growl" at bounding box center [92, 134] width 33 height 7
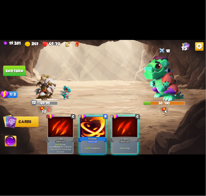
click at [98, 125] on div at bounding box center [92, 127] width 25 height 21
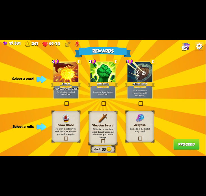
click at [60, 130] on p "For every 5 cards in your deck, heal 3 HP whenever you reach a campfire." at bounding box center [66, 131] width 23 height 8
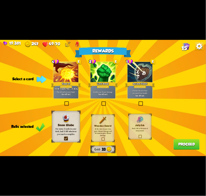
click at [60, 130] on p "For every 5 cards in your deck, heal 3 HP whenever you reach a campfire." at bounding box center [66, 131] width 23 height 8
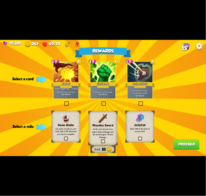
click at [60, 130] on p "For every 5 cards in your deck, heal 3 HP whenever you reach a campfire." at bounding box center [66, 131] width 23 height 8
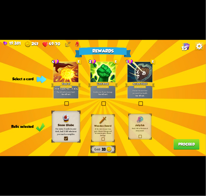
click at [69, 81] on div "Hand of God" at bounding box center [66, 84] width 30 height 7
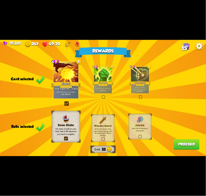
click at [67, 86] on div "Support card" at bounding box center [66, 86] width 12 height 3
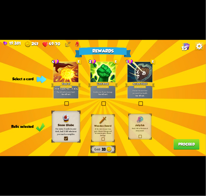
click at [139, 74] on div at bounding box center [140, 72] width 25 height 21
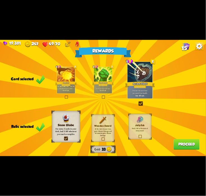
click at [182, 144] on button "Proceed" at bounding box center [187, 144] width 26 height 10
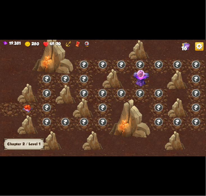
click at [30, 106] on img at bounding box center [27, 109] width 10 height 8
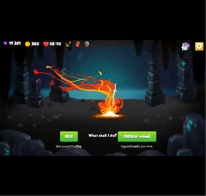
click at [139, 136] on button "Smith" at bounding box center [137, 136] width 38 height 10
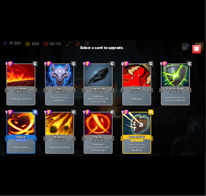
click at [136, 130] on div at bounding box center [137, 123] width 28 height 23
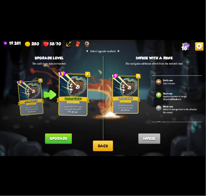
click at [68, 139] on button "Upgrade" at bounding box center [58, 138] width 27 height 10
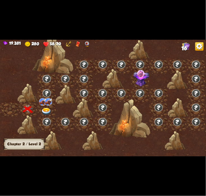
click at [48, 117] on div at bounding box center [46, 124] width 19 height 14
click at [49, 109] on img at bounding box center [46, 112] width 10 height 8
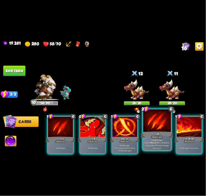
click at [160, 117] on div at bounding box center [157, 120] width 28 height 23
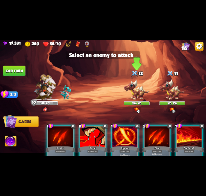
click at [136, 98] on img at bounding box center [137, 89] width 26 height 21
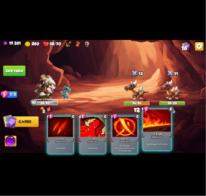
click at [159, 123] on div at bounding box center [157, 120] width 28 height 23
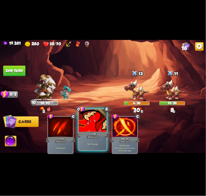
click at [92, 129] on div at bounding box center [93, 120] width 28 height 23
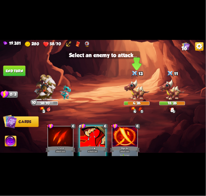
click at [132, 93] on img at bounding box center [137, 89] width 26 height 21
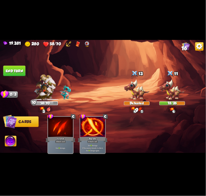
click at [23, 75] on button "End turn" at bounding box center [14, 70] width 22 height 10
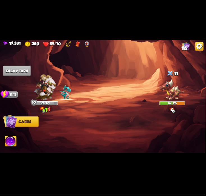
click at [156, 195] on div "19,381 280 59/70 16 Select an enemy to attack... You don't have enough stamina …" at bounding box center [103, 98] width 206 height 196
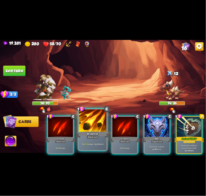
click at [87, 128] on div at bounding box center [93, 120] width 28 height 23
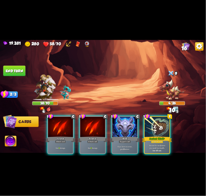
click at [13, 143] on img at bounding box center [11, 142] width 12 height 12
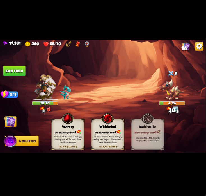
click at [59, 127] on div "Warcry" at bounding box center [68, 127] width 33 height 4
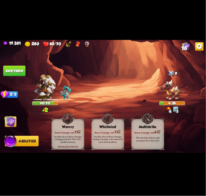
click at [27, 78] on img at bounding box center [103, 98] width 206 height 116
click at [16, 76] on img at bounding box center [103, 98] width 206 height 116
click at [19, 72] on button "End turn" at bounding box center [14, 70] width 22 height 10
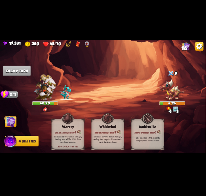
click at [11, 122] on img at bounding box center [10, 122] width 12 height 12
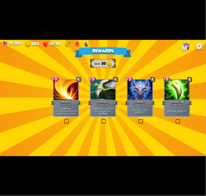
click at [131, 102] on div "Shell" at bounding box center [140, 102] width 30 height 7
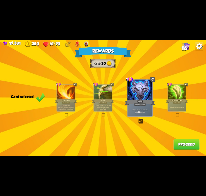
click at [166, 92] on div "Rewards Gold 30 Card selected 1 C Last Punch Attack card Deal 14 damage. Can on…" at bounding box center [103, 98] width 206 height 116
drag, startPoint x: 171, startPoint y: 99, endPoint x: 175, endPoint y: 136, distance: 37.0
click at [172, 100] on div "Poisoned Claw" at bounding box center [177, 101] width 22 height 5
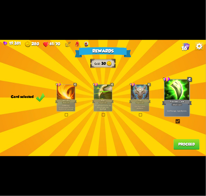
click at [177, 143] on button "Proceed" at bounding box center [187, 144] width 26 height 10
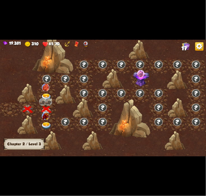
click at [44, 121] on div at bounding box center [46, 124] width 19 height 14
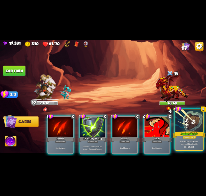
click at [189, 113] on div at bounding box center [190, 120] width 28 height 23
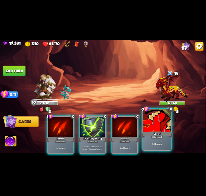
click at [162, 126] on div at bounding box center [157, 120] width 28 height 23
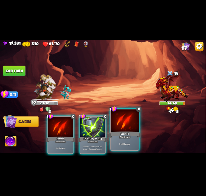
click at [111, 127] on div at bounding box center [125, 120] width 28 height 23
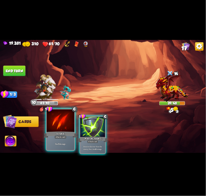
click at [60, 130] on div at bounding box center [61, 120] width 28 height 23
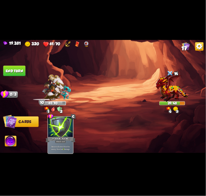
click at [18, 69] on button "End turn" at bounding box center [14, 70] width 22 height 10
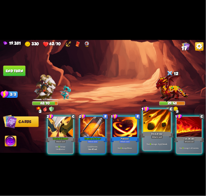
click at [148, 123] on div at bounding box center [157, 120] width 28 height 23
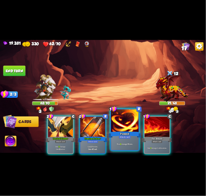
click at [129, 127] on div at bounding box center [125, 120] width 28 height 23
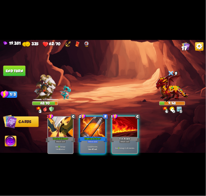
click at [129, 127] on div at bounding box center [125, 127] width 25 height 21
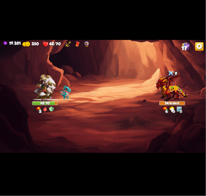
click at [10, 141] on img at bounding box center [103, 98] width 206 height 116
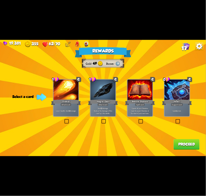
click at [174, 89] on div at bounding box center [177, 90] width 25 height 21
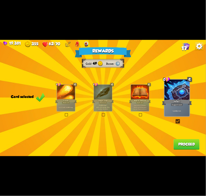
click at [177, 143] on button "Proceed" at bounding box center [187, 144] width 26 height 10
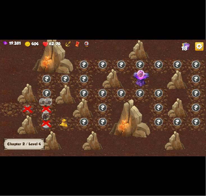
click at [65, 123] on img at bounding box center [65, 123] width 10 height 8
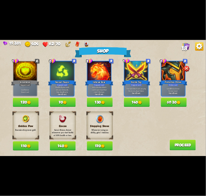
click at [33, 106] on button "120" at bounding box center [26, 102] width 26 height 9
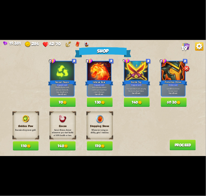
click at [34, 139] on span at bounding box center [37, 136] width 6 height 7
click at [34, 143] on button "110" at bounding box center [26, 145] width 26 height 9
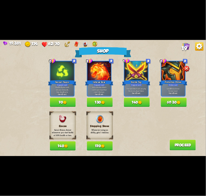
click at [187, 145] on button "Proceed" at bounding box center [183, 145] width 26 height 10
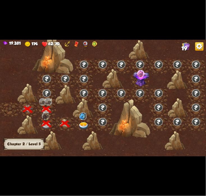
click at [85, 121] on div at bounding box center [84, 124] width 19 height 14
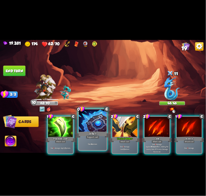
click at [89, 120] on div at bounding box center [93, 120] width 28 height 23
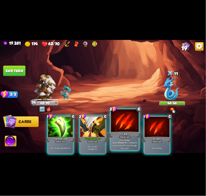
click at [119, 125] on div at bounding box center [125, 120] width 28 height 23
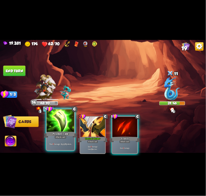
click at [53, 123] on div at bounding box center [61, 120] width 28 height 23
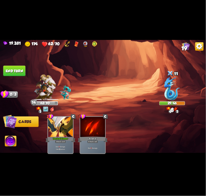
click at [18, 75] on button "End turn" at bounding box center [14, 70] width 22 height 10
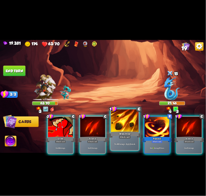
click at [128, 121] on div at bounding box center [125, 120] width 28 height 23
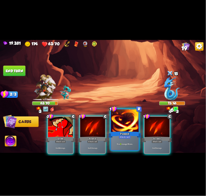
click at [118, 121] on div at bounding box center [125, 120] width 28 height 23
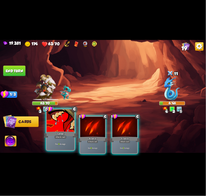
click at [62, 127] on div at bounding box center [61, 120] width 28 height 23
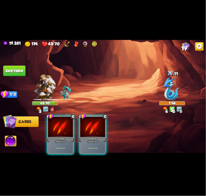
click at [13, 141] on img at bounding box center [11, 142] width 12 height 12
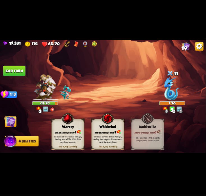
click at [57, 124] on div "Tap to play this ability Warcry Bonus Damage cost: 1 Sacrifice all your Bonus D…" at bounding box center [67, 134] width 33 height 31
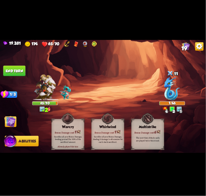
click at [11, 69] on button "End turn" at bounding box center [14, 70] width 22 height 10
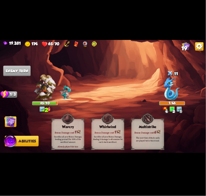
click at [9, 116] on img at bounding box center [10, 122] width 12 height 12
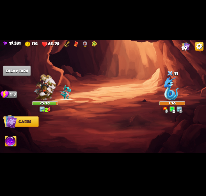
click at [10, 121] on img at bounding box center [10, 121] width 14 height 14
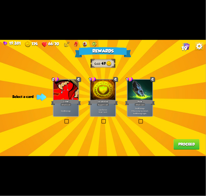
click at [72, 99] on div "Growl" at bounding box center [66, 102] width 30 height 7
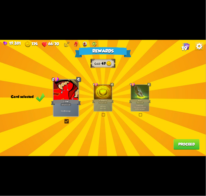
click at [139, 102] on div "Attack card" at bounding box center [140, 102] width 8 height 2
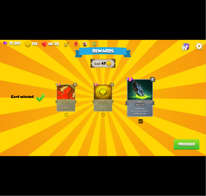
click at [186, 132] on div "Rewards Gold 47 Card selected 0 C Growl Attack card Deal 4 damage. 1 C Incantat…" at bounding box center [103, 98] width 206 height 116
click at [189, 139] on button "Proceed" at bounding box center [187, 144] width 26 height 10
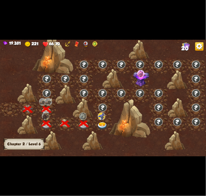
click at [105, 119] on img at bounding box center [101, 116] width 7 height 8
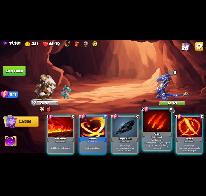
click at [145, 124] on div at bounding box center [157, 120] width 28 height 23
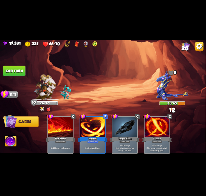
click at [18, 72] on button "End turn" at bounding box center [14, 70] width 22 height 10
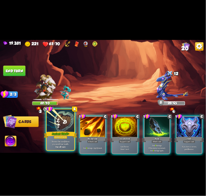
click at [62, 123] on div at bounding box center [61, 120] width 28 height 23
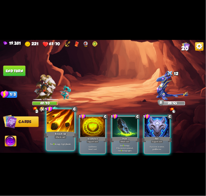
click at [60, 124] on div at bounding box center [61, 120] width 28 height 23
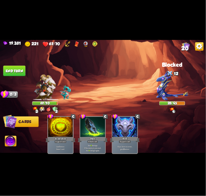
click at [18, 71] on button "End turn" at bounding box center [14, 70] width 22 height 10
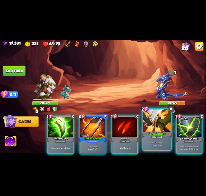
click at [149, 123] on div at bounding box center [157, 120] width 28 height 23
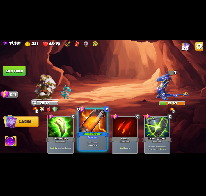
click at [82, 118] on div at bounding box center [93, 120] width 28 height 23
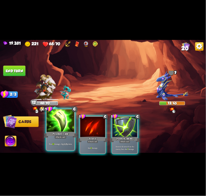
click at [67, 119] on div at bounding box center [61, 120] width 28 height 23
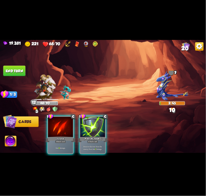
click at [7, 140] on img at bounding box center [11, 142] width 12 height 12
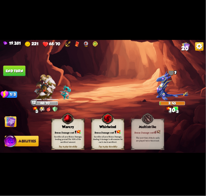
click at [57, 127] on div "Warcry" at bounding box center [68, 127] width 33 height 4
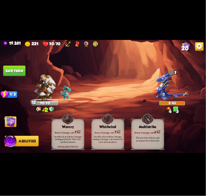
click at [0, 62] on img at bounding box center [103, 98] width 206 height 116
click at [9, 74] on button "End turn" at bounding box center [14, 70] width 22 height 10
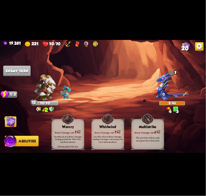
click at [12, 118] on img at bounding box center [10, 122] width 12 height 12
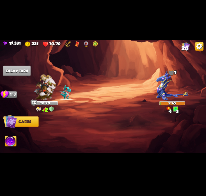
click at [13, 123] on img at bounding box center [10, 121] width 14 height 14
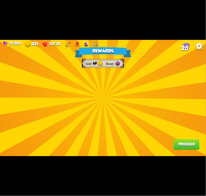
click at [106, 100] on div "Rewards Gold 49 Runes Proceed" at bounding box center [103, 98] width 206 height 116
click at [178, 141] on button "Proceed" at bounding box center [187, 144] width 26 height 10
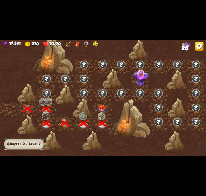
click at [102, 108] on img at bounding box center [102, 109] width 10 height 8
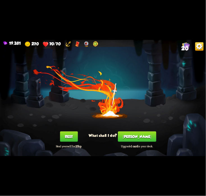
click at [132, 132] on button "Smith" at bounding box center [137, 136] width 38 height 10
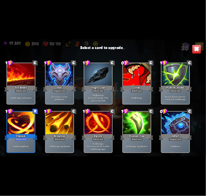
scroll to position [177, 0]
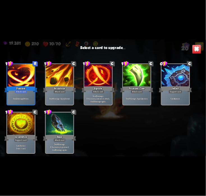
click at [33, 94] on div "Deal 2 damage 3 times." at bounding box center [21, 98] width 28 height 12
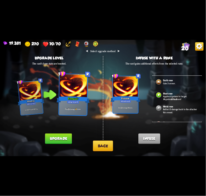
click at [63, 136] on button "Upgrade" at bounding box center [58, 138] width 27 height 10
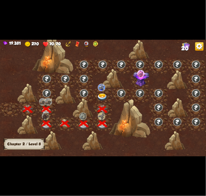
click at [103, 96] on img at bounding box center [102, 97] width 10 height 8
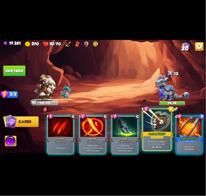
click at [150, 119] on div at bounding box center [157, 120] width 28 height 23
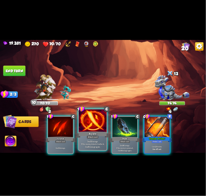
click at [93, 122] on div at bounding box center [93, 120] width 28 height 23
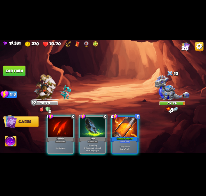
click at [42, 136] on div "1 C Scratch Attack card Deal 5 damage. 1 C Bane Attack card Deal 6 damage. If t…" at bounding box center [123, 130] width 165 height 52
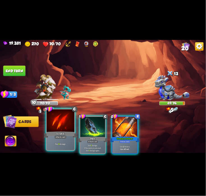
click at [49, 131] on div "Scratch" at bounding box center [60, 134] width 33 height 7
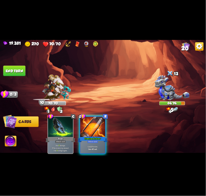
click at [6, 72] on button "End turn" at bounding box center [14, 70] width 22 height 10
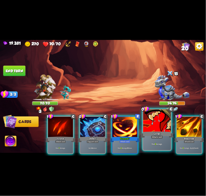
click at [157, 121] on div at bounding box center [157, 120] width 28 height 23
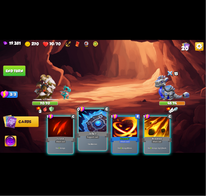
click at [93, 123] on div at bounding box center [93, 120] width 28 height 23
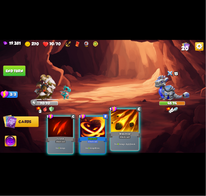
click at [123, 126] on div at bounding box center [125, 120] width 28 height 23
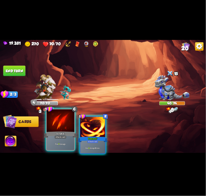
click at [68, 128] on div at bounding box center [61, 120] width 28 height 23
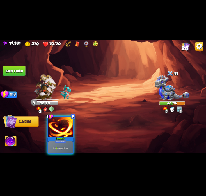
click at [68, 128] on div at bounding box center [60, 127] width 25 height 21
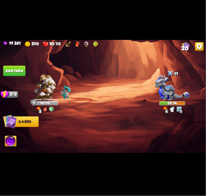
click at [14, 73] on button "End turn" at bounding box center [14, 70] width 22 height 10
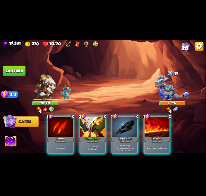
click at [67, 126] on div at bounding box center [60, 127] width 25 height 21
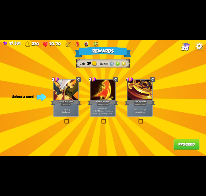
click at [73, 94] on div at bounding box center [66, 90] width 25 height 21
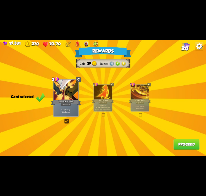
click at [191, 149] on button "Proceed" at bounding box center [187, 144] width 26 height 10
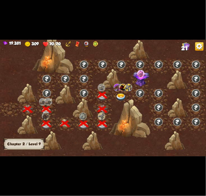
click at [126, 95] on img at bounding box center [121, 97] width 10 height 8
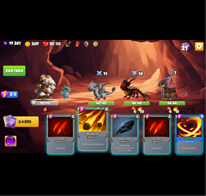
click at [94, 125] on div at bounding box center [93, 120] width 28 height 23
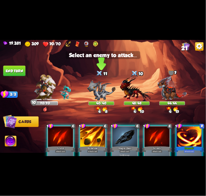
click at [105, 90] on img at bounding box center [101, 90] width 28 height 21
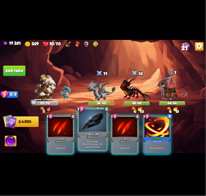
click at [97, 119] on div at bounding box center [93, 120] width 28 height 23
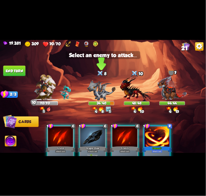
click at [97, 95] on img at bounding box center [101, 90] width 28 height 21
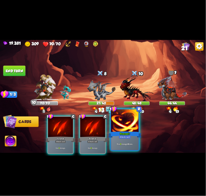
click at [121, 127] on div at bounding box center [125, 120] width 28 height 23
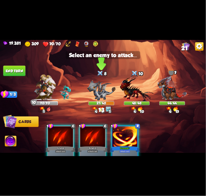
click at [103, 95] on img at bounding box center [101, 90] width 28 height 21
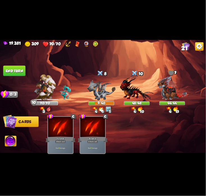
click at [24, 68] on button "End turn" at bounding box center [14, 70] width 22 height 10
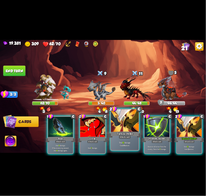
click at [131, 123] on div at bounding box center [125, 120] width 28 height 23
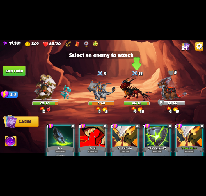
click at [137, 92] on img at bounding box center [136, 89] width 33 height 25
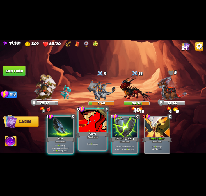
click at [97, 123] on div at bounding box center [93, 120] width 28 height 23
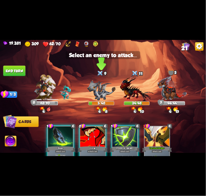
click at [96, 89] on img at bounding box center [101, 90] width 28 height 21
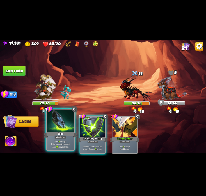
click at [56, 126] on div at bounding box center [61, 120] width 28 height 23
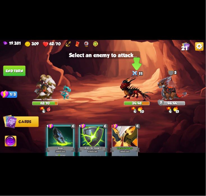
click at [139, 90] on img at bounding box center [136, 89] width 33 height 25
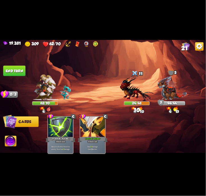
click at [18, 72] on button "End turn" at bounding box center [14, 70] width 22 height 10
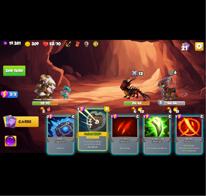
click at [92, 126] on div at bounding box center [93, 120] width 28 height 23
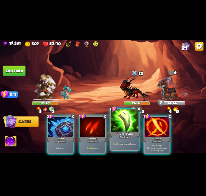
click at [135, 122] on div at bounding box center [125, 120] width 28 height 23
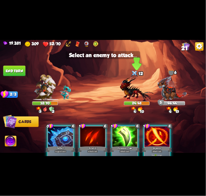
click at [135, 99] on img at bounding box center [136, 89] width 33 height 25
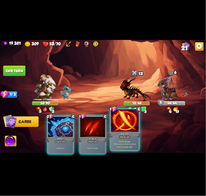
click at [119, 120] on div at bounding box center [125, 120] width 28 height 23
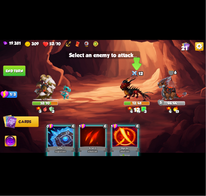
click at [135, 86] on img at bounding box center [136, 89] width 33 height 25
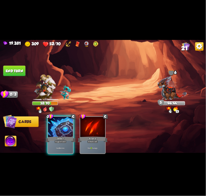
click at [12, 74] on button "End turn" at bounding box center [14, 70] width 22 height 10
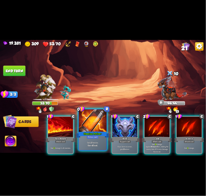
click at [89, 126] on div at bounding box center [93, 120] width 28 height 23
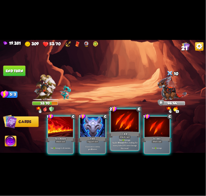
click at [132, 123] on div at bounding box center [125, 120] width 28 height 23
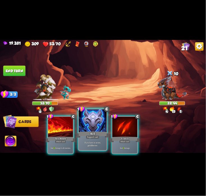
click at [93, 123] on div at bounding box center [93, 120] width 28 height 23
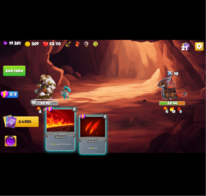
click at [60, 125] on div at bounding box center [61, 120] width 28 height 23
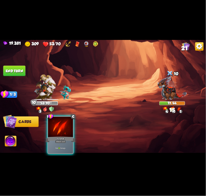
click at [60, 125] on div at bounding box center [60, 127] width 25 height 21
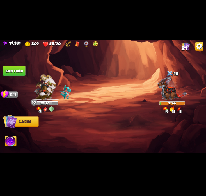
drag, startPoint x: 11, startPoint y: 138, endPoint x: 15, endPoint y: 138, distance: 3.4
click at [11, 138] on img at bounding box center [11, 142] width 12 height 12
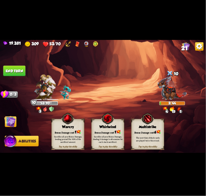
click at [59, 127] on div "Warcry" at bounding box center [68, 127] width 33 height 4
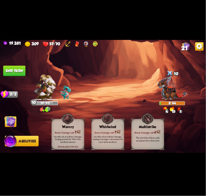
click at [17, 72] on button "End turn" at bounding box center [14, 70] width 22 height 10
click at [14, 118] on img at bounding box center [10, 122] width 12 height 12
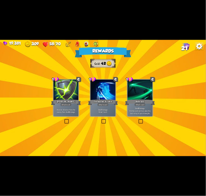
click at [99, 106] on div "Attack card" at bounding box center [103, 104] width 11 height 3
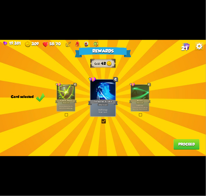
click at [183, 143] on button "Proceed" at bounding box center [187, 144] width 26 height 10
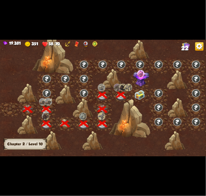
click at [130, 93] on div at bounding box center [121, 95] width 19 height 14
click at [138, 93] on img at bounding box center [140, 95] width 10 height 10
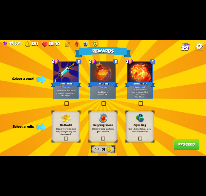
click at [147, 133] on p "Gain 1 Bonus Damage at the start of the combat." at bounding box center [140, 129] width 23 height 5
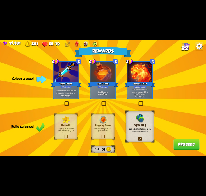
click at [107, 82] on div "Fire Potion" at bounding box center [103, 84] width 30 height 7
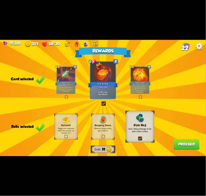
click at [179, 139] on div "Rewards Gold 51 Card selected 0 R Weak Potion Potion card The enemy will deal 2…" at bounding box center [103, 98] width 206 height 116
click at [180, 141] on button "Proceed" at bounding box center [187, 144] width 26 height 10
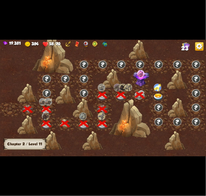
scroll to position [0, 85]
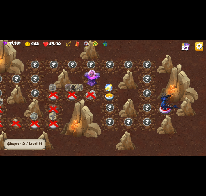
click at [113, 96] on img at bounding box center [110, 97] width 10 height 8
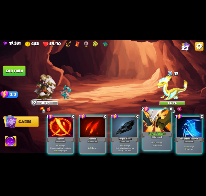
click at [150, 118] on div at bounding box center [157, 120] width 28 height 23
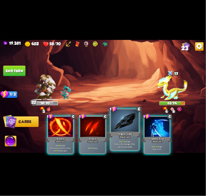
click at [121, 111] on div at bounding box center [125, 120] width 28 height 23
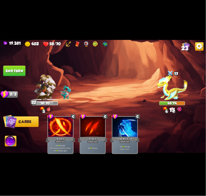
click at [20, 75] on button "End turn" at bounding box center [14, 70] width 22 height 10
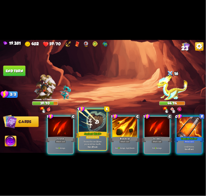
click at [94, 124] on div at bounding box center [93, 120] width 28 height 23
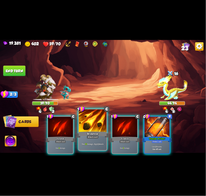
click at [91, 126] on div at bounding box center [93, 120] width 28 height 23
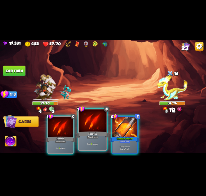
click at [92, 126] on div at bounding box center [93, 120] width 28 height 23
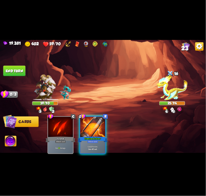
click at [8, 71] on button "End turn" at bounding box center [14, 70] width 22 height 10
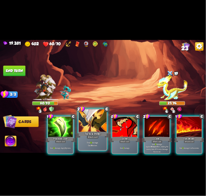
click at [93, 126] on div at bounding box center [93, 120] width 28 height 23
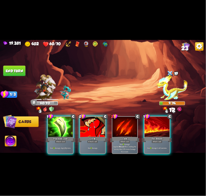
click at [10, 139] on img at bounding box center [11, 142] width 12 height 12
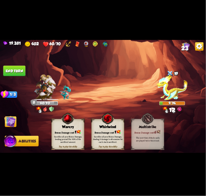
click at [63, 125] on img at bounding box center [67, 118] width 13 height 13
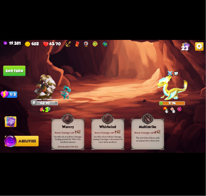
click at [15, 117] on img at bounding box center [10, 122] width 12 height 12
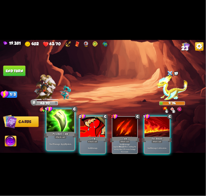
click at [65, 122] on div at bounding box center [61, 120] width 28 height 23
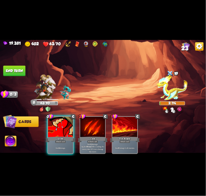
click at [9, 71] on button "End turn" at bounding box center [14, 70] width 22 height 10
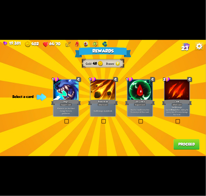
click at [101, 101] on div "Brimstone" at bounding box center [103, 102] width 30 height 7
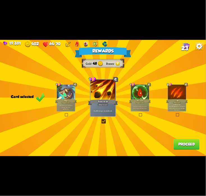
click at [182, 142] on button "Proceed" at bounding box center [187, 144] width 26 height 10
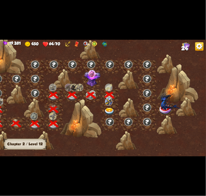
click at [114, 111] on img at bounding box center [110, 112] width 10 height 8
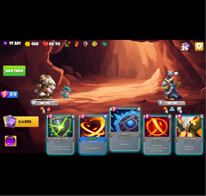
click at [122, 119] on div at bounding box center [125, 120] width 28 height 23
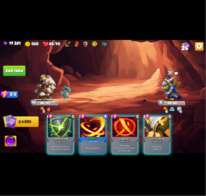
click at [40, 124] on img at bounding box center [103, 98] width 206 height 116
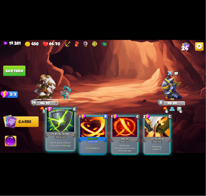
click at [51, 125] on div at bounding box center [61, 120] width 28 height 23
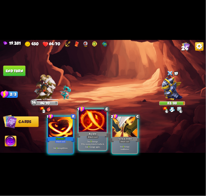
click at [84, 121] on div at bounding box center [93, 120] width 28 height 23
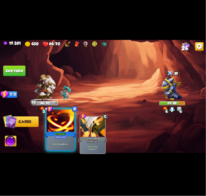
click at [71, 119] on div at bounding box center [61, 120] width 28 height 23
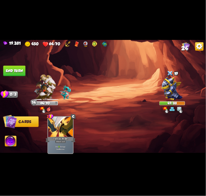
click at [17, 74] on button "End turn" at bounding box center [14, 70] width 22 height 10
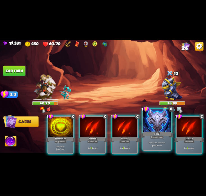
click at [148, 130] on div at bounding box center [157, 120] width 28 height 23
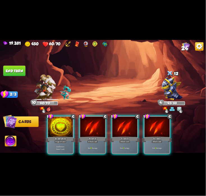
click at [93, 123] on div at bounding box center [92, 127] width 25 height 21
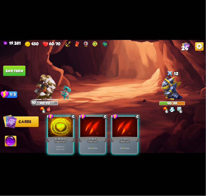
click at [93, 123] on div at bounding box center [92, 127] width 25 height 21
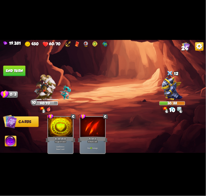
click at [10, 69] on button "End turn" at bounding box center [14, 70] width 22 height 10
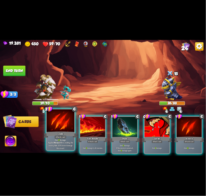
click at [56, 121] on div at bounding box center [61, 120] width 28 height 23
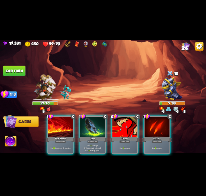
click at [13, 142] on img at bounding box center [11, 142] width 12 height 12
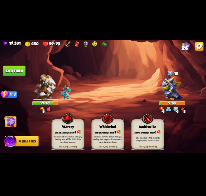
click at [71, 128] on div "Warcry" at bounding box center [68, 127] width 33 height 4
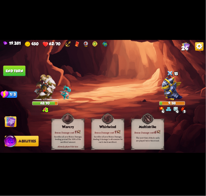
click at [10, 117] on img at bounding box center [10, 122] width 12 height 12
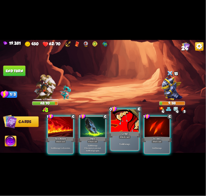
click at [112, 126] on div at bounding box center [125, 120] width 28 height 23
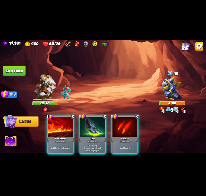
click at [15, 72] on button "End turn" at bounding box center [14, 70] width 22 height 10
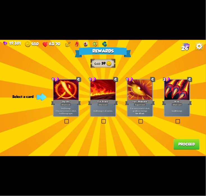
click at [69, 98] on div at bounding box center [66, 90] width 25 height 21
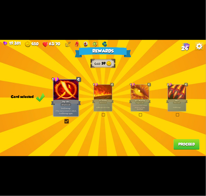
drag, startPoint x: 109, startPoint y: 94, endPoint x: 114, endPoint y: 98, distance: 6.2
click at [108, 94] on div at bounding box center [103, 92] width 18 height 15
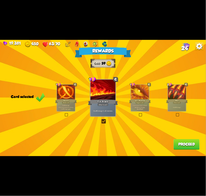
click at [186, 147] on button "Proceed" at bounding box center [187, 144] width 26 height 10
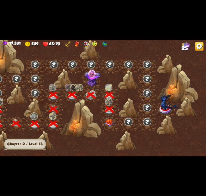
click at [104, 125] on div at bounding box center [110, 124] width 19 height 14
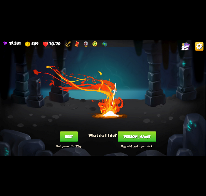
click at [139, 138] on button "Smith" at bounding box center [137, 136] width 38 height 10
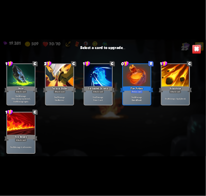
scroll to position [177, 0]
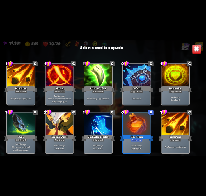
click at [140, 122] on div at bounding box center [137, 123] width 28 height 23
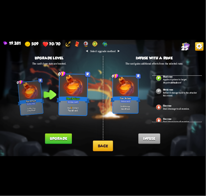
scroll to position [0, 0]
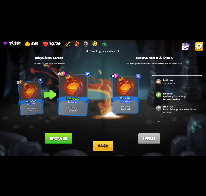
click at [65, 137] on button "Upgrade" at bounding box center [58, 138] width 27 height 10
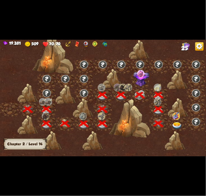
scroll to position [0, 85]
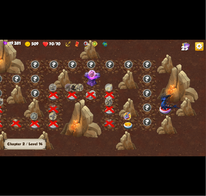
click at [132, 127] on img at bounding box center [128, 126] width 10 height 8
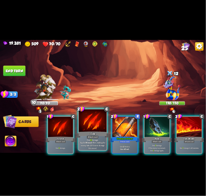
click at [97, 126] on div at bounding box center [93, 120] width 28 height 23
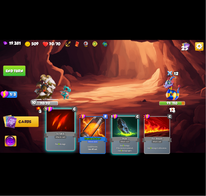
click at [60, 127] on div at bounding box center [61, 120] width 28 height 23
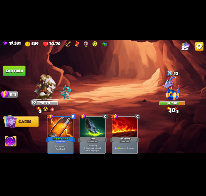
click at [13, 71] on button "End turn" at bounding box center [14, 70] width 22 height 10
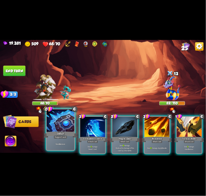
click at [56, 125] on div at bounding box center [61, 120] width 28 height 23
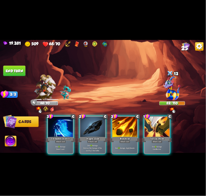
click at [144, 122] on div "3 C Enchanted Scratch Attack card Deal 11 damage. Draw 1 card. 2 C Dragon Glass…" at bounding box center [123, 130] width 165 height 52
click at [154, 121] on div at bounding box center [157, 127] width 25 height 21
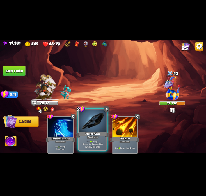
click at [86, 118] on div at bounding box center [93, 120] width 28 height 23
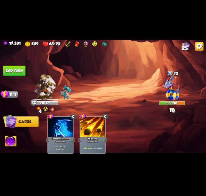
click at [16, 73] on button "End turn" at bounding box center [14, 70] width 22 height 10
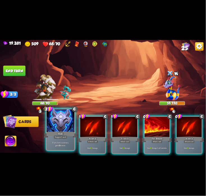
click at [66, 126] on div at bounding box center [61, 120] width 28 height 23
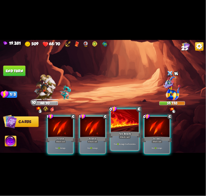
click at [115, 118] on div at bounding box center [125, 120] width 28 height 23
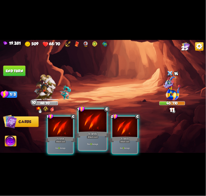
click at [88, 122] on div at bounding box center [93, 120] width 28 height 23
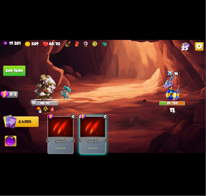
click at [88, 122] on div at bounding box center [92, 127] width 25 height 21
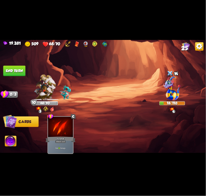
click at [17, 71] on button "End turn" at bounding box center [14, 70] width 22 height 10
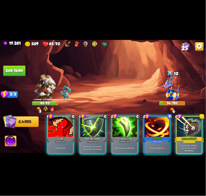
click at [57, 130] on div at bounding box center [60, 127] width 25 height 21
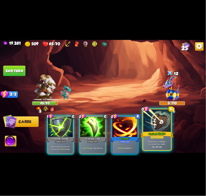
click at [155, 120] on div at bounding box center [157, 120] width 28 height 23
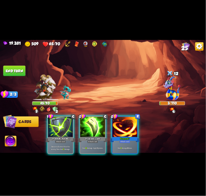
click at [7, 140] on img at bounding box center [11, 142] width 12 height 12
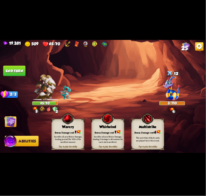
click at [73, 134] on div "Sacrifice all your Bonus Damage, healing yourself for 50% of the sacrificed amo…" at bounding box center [68, 139] width 33 height 13
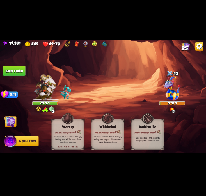
click at [11, 68] on button "End turn" at bounding box center [14, 70] width 22 height 10
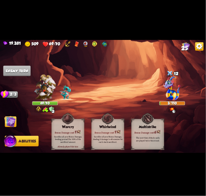
click at [8, 116] on img at bounding box center [10, 122] width 12 height 12
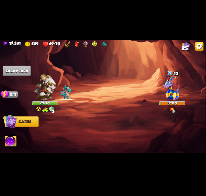
click at [9, 120] on img at bounding box center [10, 121] width 14 height 14
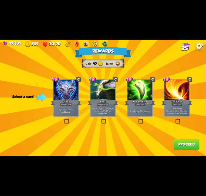
click at [136, 91] on div at bounding box center [140, 90] width 25 height 21
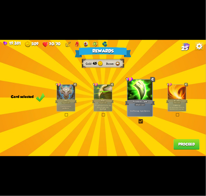
click at [173, 145] on div "Rewards Gold 45 Runes Card selected 1 C Shell Support card If you have no armor…" at bounding box center [103, 98] width 206 height 116
click at [179, 141] on button "Proceed" at bounding box center [187, 144] width 26 height 10
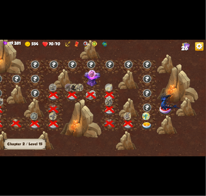
click at [148, 121] on div at bounding box center [147, 124] width 19 height 14
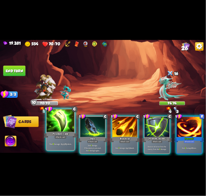
click at [72, 128] on div at bounding box center [61, 120] width 28 height 23
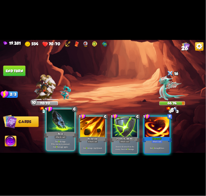
click at [62, 128] on div at bounding box center [61, 120] width 28 height 23
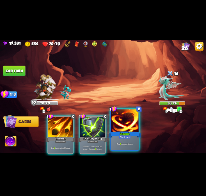
click at [120, 121] on div at bounding box center [125, 120] width 28 height 23
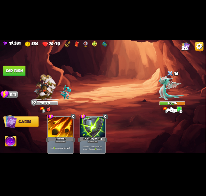
click at [16, 75] on button "End turn" at bounding box center [14, 70] width 22 height 10
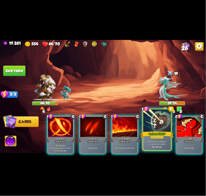
click at [146, 130] on div at bounding box center [157, 120] width 28 height 23
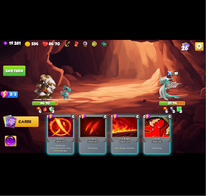
click at [146, 130] on div at bounding box center [157, 127] width 25 height 21
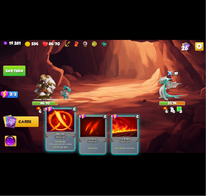
click at [60, 128] on div at bounding box center [61, 120] width 28 height 23
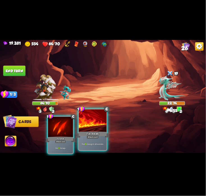
click at [98, 126] on div at bounding box center [93, 120] width 28 height 23
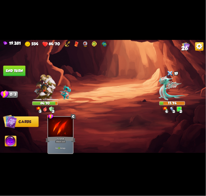
click at [10, 139] on img at bounding box center [11, 142] width 12 height 12
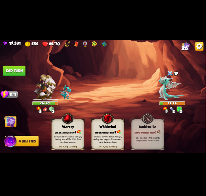
click at [74, 123] on img at bounding box center [67, 118] width 13 height 13
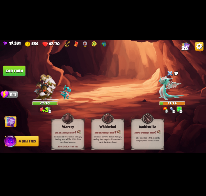
click at [19, 81] on img at bounding box center [103, 98] width 206 height 116
click at [16, 71] on button "End turn" at bounding box center [14, 70] width 22 height 10
click at [13, 113] on img at bounding box center [103, 98] width 206 height 116
click at [11, 118] on img at bounding box center [10, 122] width 12 height 12
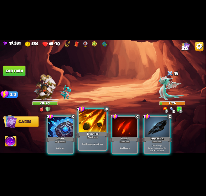
click at [93, 120] on div at bounding box center [93, 120] width 28 height 23
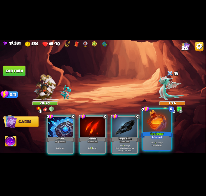
click at [152, 123] on div at bounding box center [157, 120] width 28 height 23
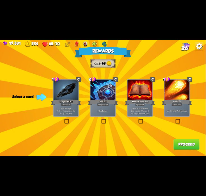
click at [55, 95] on div at bounding box center [66, 90] width 25 height 21
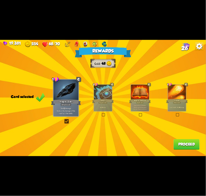
click at [189, 146] on button "Proceed" at bounding box center [187, 144] width 26 height 10
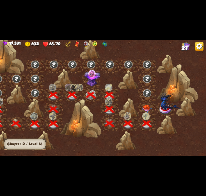
click at [141, 107] on div at bounding box center [147, 110] width 19 height 14
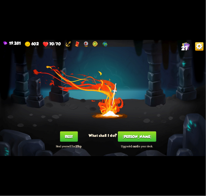
click at [131, 135] on button "Smith" at bounding box center [137, 136] width 38 height 10
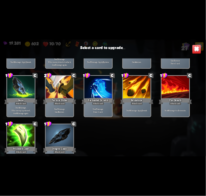
scroll to position [253, 0]
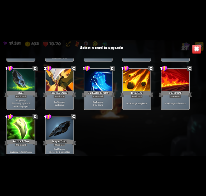
click at [68, 96] on div "Tactical Strike" at bounding box center [59, 93] width 33 height 7
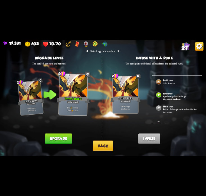
click at [65, 136] on button "Upgrade" at bounding box center [58, 138] width 27 height 10
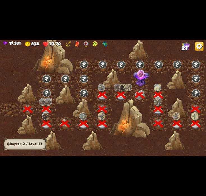
scroll to position [0, 85]
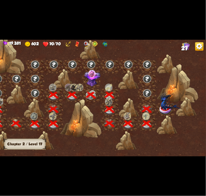
click at [170, 103] on img at bounding box center [171, 100] width 21 height 19
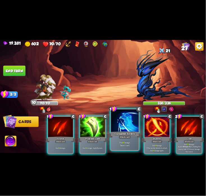
click at [121, 123] on div at bounding box center [125, 120] width 28 height 23
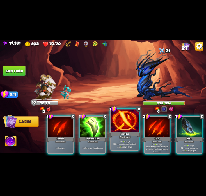
click at [127, 121] on div at bounding box center [125, 120] width 28 height 23
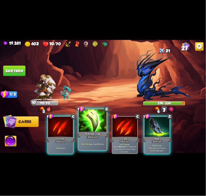
click at [102, 123] on div at bounding box center [93, 120] width 28 height 23
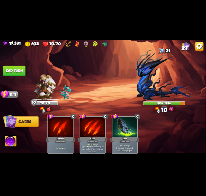
click at [16, 77] on img at bounding box center [103, 98] width 206 height 116
click at [15, 73] on button "End turn" at bounding box center [14, 70] width 22 height 10
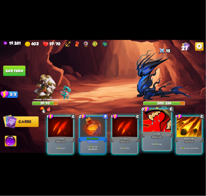
click at [146, 127] on div at bounding box center [157, 120] width 28 height 23
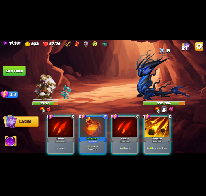
click at [146, 127] on div at bounding box center [157, 127] width 25 height 21
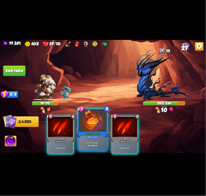
click at [97, 126] on div at bounding box center [93, 120] width 28 height 23
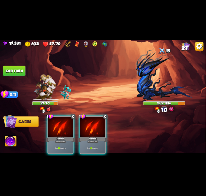
click at [97, 126] on div at bounding box center [92, 127] width 25 height 21
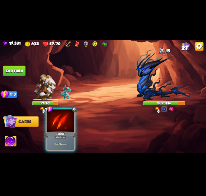
click at [71, 130] on div at bounding box center [61, 120] width 28 height 23
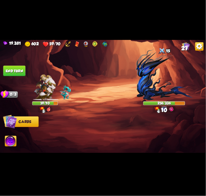
click at [4, 72] on button "End turn" at bounding box center [14, 70] width 22 height 10
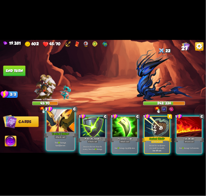
click at [51, 117] on div at bounding box center [61, 120] width 28 height 23
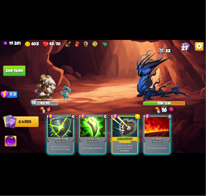
click at [109, 120] on div "1 C Pierce Attack card Remove all armor from the enemy, then deal 11 damage. 1 …" at bounding box center [123, 130] width 165 height 52
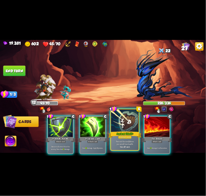
click at [118, 119] on div at bounding box center [125, 120] width 28 height 23
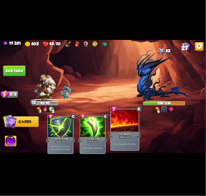
click at [118, 119] on div at bounding box center [125, 120] width 28 height 23
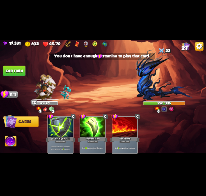
click at [28, 75] on img at bounding box center [103, 98] width 206 height 116
click at [21, 73] on button "End turn" at bounding box center [14, 70] width 22 height 10
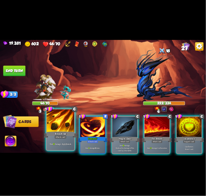
click at [59, 119] on div at bounding box center [61, 120] width 28 height 23
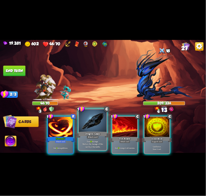
click at [82, 123] on div at bounding box center [93, 120] width 28 height 23
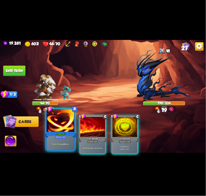
click at [65, 127] on div at bounding box center [61, 120] width 28 height 23
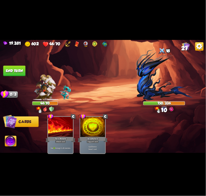
click at [18, 72] on button "End turn" at bounding box center [14, 70] width 22 height 10
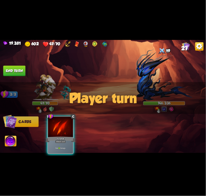
click at [49, 83] on div "Player turn" at bounding box center [103, 98] width 206 height 32
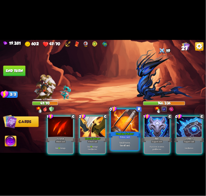
click at [121, 121] on div at bounding box center [125, 120] width 28 height 23
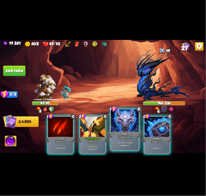
click at [124, 120] on div at bounding box center [125, 120] width 28 height 23
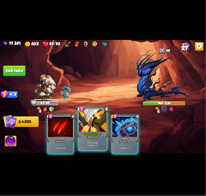
click at [101, 122] on div at bounding box center [93, 120] width 28 height 23
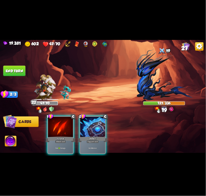
click at [101, 122] on div at bounding box center [92, 127] width 25 height 21
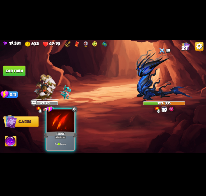
click at [70, 124] on div at bounding box center [61, 120] width 28 height 23
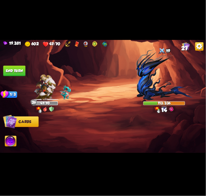
click at [12, 72] on button "End turn" at bounding box center [14, 70] width 22 height 10
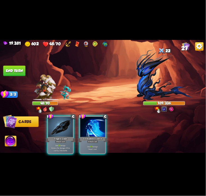
click at [48, 88] on div "Player turn" at bounding box center [103, 98] width 206 height 32
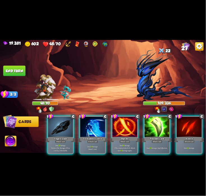
click at [53, 91] on div "Player turn" at bounding box center [103, 98] width 206 height 32
click at [45, 91] on img at bounding box center [45, 87] width 22 height 26
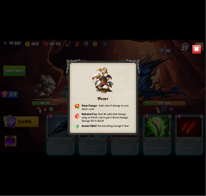
click at [196, 51] on img at bounding box center [197, 49] width 9 height 9
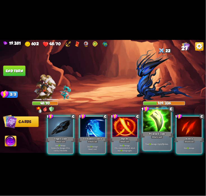
click at [154, 123] on div at bounding box center [157, 120] width 28 height 23
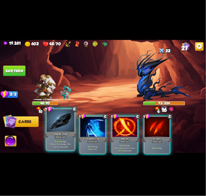
click at [52, 123] on div at bounding box center [61, 120] width 28 height 23
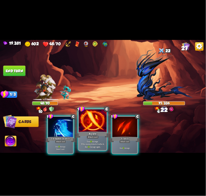
click at [88, 120] on div at bounding box center [93, 120] width 28 height 23
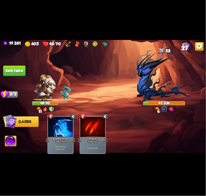
click at [14, 78] on img at bounding box center [103, 98] width 206 height 116
click at [13, 75] on button "End turn" at bounding box center [14, 70] width 22 height 10
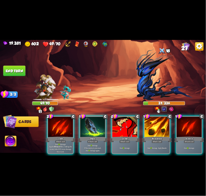
click at [116, 136] on div "Growl" at bounding box center [125, 139] width 30 height 7
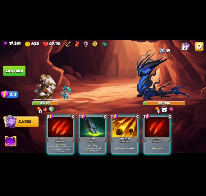
click at [116, 136] on div "Brimstone" at bounding box center [125, 139] width 30 height 7
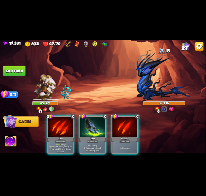
click at [10, 139] on img at bounding box center [11, 142] width 12 height 12
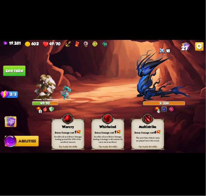
click at [56, 127] on div "Warcry" at bounding box center [68, 127] width 33 height 4
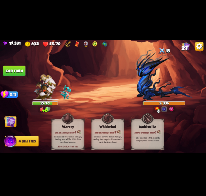
click at [15, 123] on img at bounding box center [10, 122] width 12 height 12
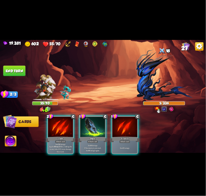
click at [114, 121] on div at bounding box center [125, 127] width 25 height 21
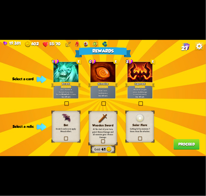
click at [93, 78] on div at bounding box center [103, 72] width 25 height 21
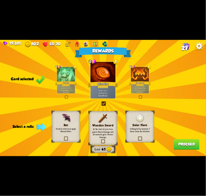
click at [144, 115] on img at bounding box center [139, 117] width 9 height 9
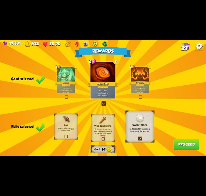
click at [186, 139] on button "Proceed" at bounding box center [187, 144] width 26 height 10
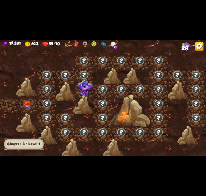
click at [30, 104] on img at bounding box center [27, 105] width 10 height 8
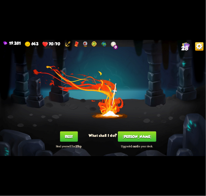
click at [131, 132] on button "Smith" at bounding box center [137, 136] width 38 height 10
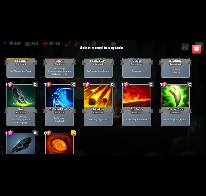
scroll to position [261, 0]
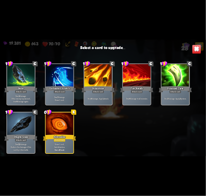
click at [74, 123] on div "1 C Scratch Attack card Deal 5 damage. 1 C Scratch Attack card Deal 5 damage. 1…" at bounding box center [103, 105] width 206 height 95
click at [65, 128] on div at bounding box center [60, 123] width 28 height 23
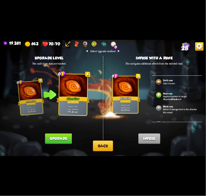
click at [58, 136] on button "Upgrade" at bounding box center [58, 138] width 27 height 10
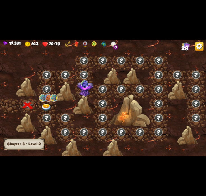
click at [50, 107] on img at bounding box center [46, 108] width 10 height 8
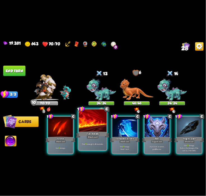
click at [95, 120] on div at bounding box center [93, 120] width 28 height 23
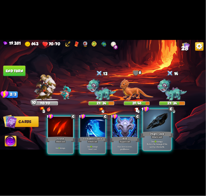
click at [155, 119] on div at bounding box center [157, 120] width 28 height 23
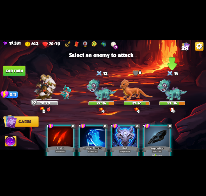
click at [179, 86] on img at bounding box center [173, 89] width 30 height 23
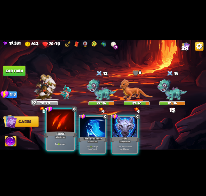
click at [65, 125] on div at bounding box center [61, 120] width 28 height 23
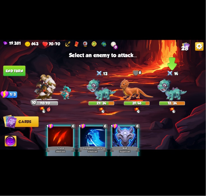
click at [168, 91] on img at bounding box center [173, 89] width 30 height 23
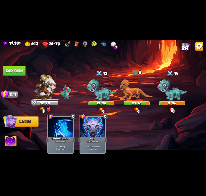
click at [7, 139] on img at bounding box center [11, 142] width 12 height 12
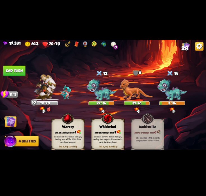
click at [94, 125] on div "Whirlwind" at bounding box center [108, 127] width 33 height 4
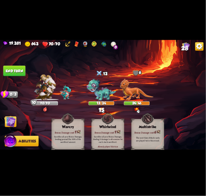
click at [12, 72] on button "End turn" at bounding box center [14, 70] width 22 height 10
click at [13, 116] on img at bounding box center [10, 122] width 12 height 12
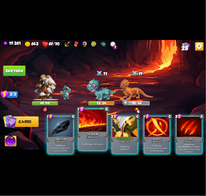
click at [94, 121] on div at bounding box center [93, 120] width 28 height 23
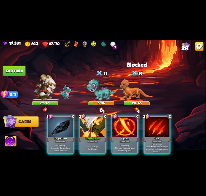
click at [94, 121] on div at bounding box center [92, 127] width 25 height 21
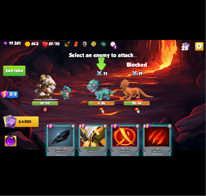
click at [100, 87] on img at bounding box center [102, 89] width 30 height 23
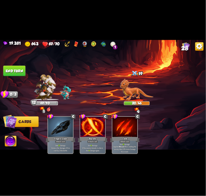
click at [15, 75] on button "End turn" at bounding box center [14, 70] width 22 height 10
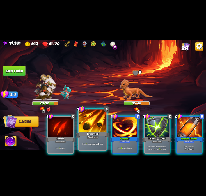
click at [83, 118] on div at bounding box center [93, 120] width 28 height 23
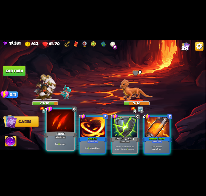
click at [68, 119] on div at bounding box center [61, 120] width 28 height 23
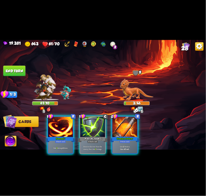
click at [8, 138] on img at bounding box center [11, 142] width 12 height 12
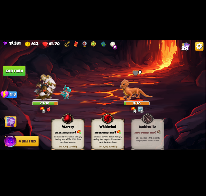
click at [52, 122] on span at bounding box center [53, 121] width 6 height 7
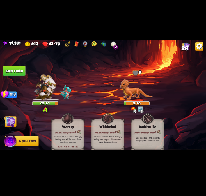
click at [13, 74] on button "End turn" at bounding box center [14, 70] width 22 height 10
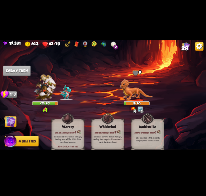
click at [13, 113] on img at bounding box center [103, 98] width 206 height 116
click at [11, 117] on img at bounding box center [10, 122] width 12 height 12
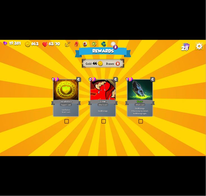
click at [71, 99] on div "Incantation" at bounding box center [66, 102] width 30 height 7
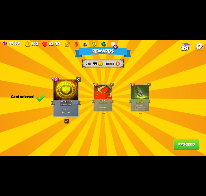
click at [171, 140] on div "Rewards Gold 44 Runes Card selected 1 C Incantation Support card Gain 7 armor. …" at bounding box center [103, 98] width 206 height 116
click at [175, 143] on button "Proceed" at bounding box center [187, 144] width 26 height 10
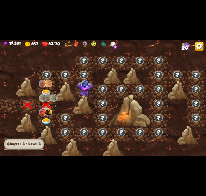
click at [48, 85] on img at bounding box center [48, 84] width 7 height 8
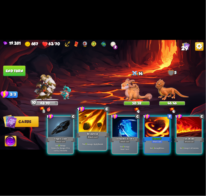
click at [96, 125] on div at bounding box center [93, 120] width 28 height 23
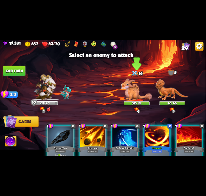
click at [129, 93] on img at bounding box center [136, 89] width 31 height 22
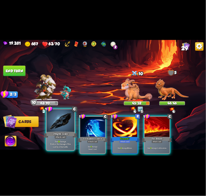
click at [70, 127] on div at bounding box center [61, 120] width 28 height 23
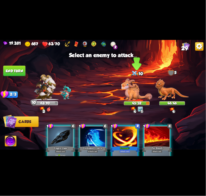
click at [139, 87] on img at bounding box center [136, 89] width 31 height 22
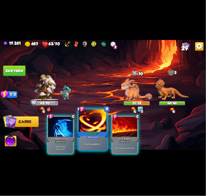
click at [95, 123] on div at bounding box center [93, 120] width 28 height 23
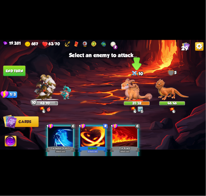
click at [135, 89] on img at bounding box center [136, 89] width 31 height 22
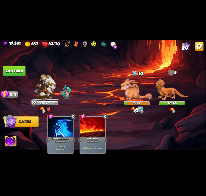
click at [14, 67] on button "End turn" at bounding box center [14, 70] width 22 height 10
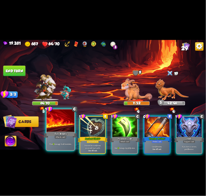
click at [65, 119] on div at bounding box center [61, 120] width 28 height 23
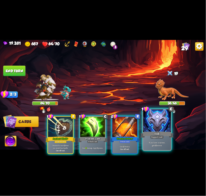
click at [164, 126] on div at bounding box center [157, 120] width 28 height 23
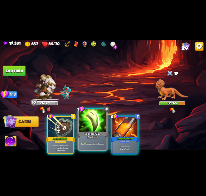
click at [83, 122] on div at bounding box center [93, 120] width 28 height 23
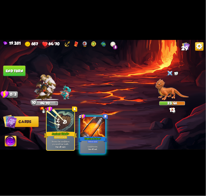
click at [67, 122] on div at bounding box center [61, 120] width 28 height 23
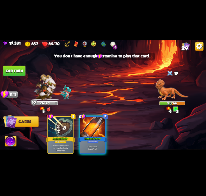
drag, startPoint x: 85, startPoint y: 110, endPoint x: 87, endPoint y: 119, distance: 8.8
click at [85, 111] on div "1 E Ancient Shield+ Support card Prevent the next 2 times you would lose health…" at bounding box center [123, 130] width 165 height 52
click at [87, 119] on div at bounding box center [92, 127] width 25 height 21
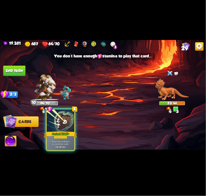
click at [68, 121] on div at bounding box center [61, 120] width 28 height 23
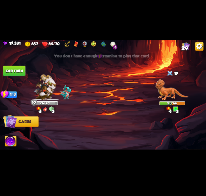
click at [22, 69] on button "End turn" at bounding box center [14, 70] width 22 height 10
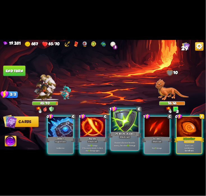
click at [123, 127] on div at bounding box center [125, 120] width 28 height 23
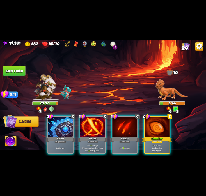
click at [11, 137] on img at bounding box center [11, 142] width 12 height 12
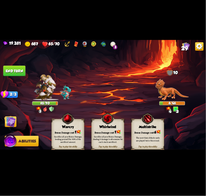
click at [54, 127] on div "Warcry" at bounding box center [68, 127] width 33 height 4
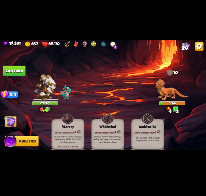
click at [16, 121] on span "Cards" at bounding box center [11, 121] width 12 height 4
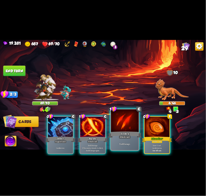
click at [112, 123] on div at bounding box center [125, 120] width 28 height 23
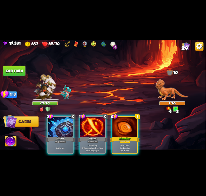
click at [25, 80] on img at bounding box center [103, 98] width 206 height 116
click at [22, 74] on button "End turn" at bounding box center [14, 70] width 22 height 10
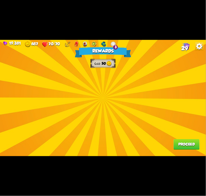
click at [189, 144] on button "Proceed" at bounding box center [187, 144] width 26 height 10
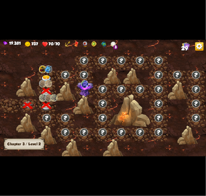
click at [40, 74] on div at bounding box center [46, 77] width 19 height 14
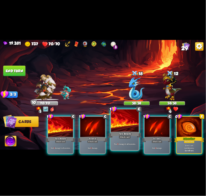
click at [129, 125] on div at bounding box center [125, 120] width 28 height 23
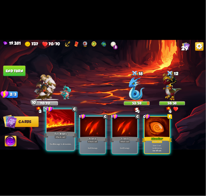
click at [51, 125] on div at bounding box center [61, 120] width 28 height 23
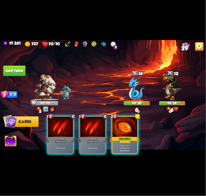
click at [51, 125] on div at bounding box center [60, 127] width 25 height 21
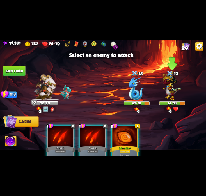
click at [173, 87] on img at bounding box center [172, 85] width 19 height 29
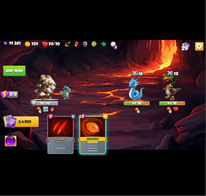
click at [20, 71] on button "End turn" at bounding box center [14, 70] width 22 height 10
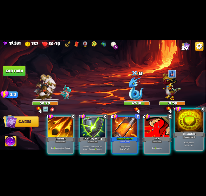
click at [189, 124] on div at bounding box center [190, 120] width 28 height 23
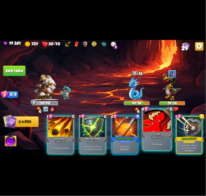
click at [151, 121] on div at bounding box center [157, 120] width 28 height 23
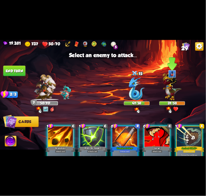
click at [167, 90] on img at bounding box center [172, 85] width 19 height 29
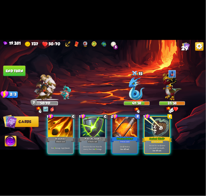
click at [78, 123] on div "1 C Brimstone Attack card Deal 7 damage. Apply 1 weak. 1 C Pierce Attack card R…" at bounding box center [123, 130] width 165 height 52
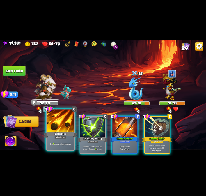
click at [64, 125] on div at bounding box center [61, 120] width 28 height 23
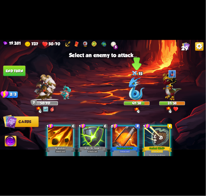
click at [125, 96] on div at bounding box center [137, 89] width 26 height 22
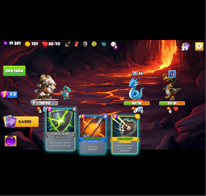
click at [58, 123] on div at bounding box center [61, 120] width 28 height 23
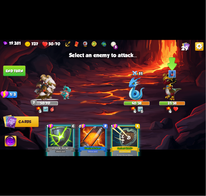
click at [166, 87] on img at bounding box center [172, 85] width 19 height 29
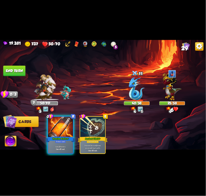
click at [17, 75] on button "End turn" at bounding box center [14, 70] width 22 height 10
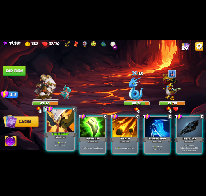
click at [61, 122] on div at bounding box center [61, 120] width 28 height 23
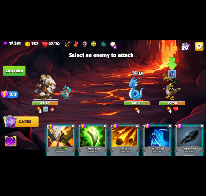
click at [167, 81] on img at bounding box center [172, 85] width 19 height 29
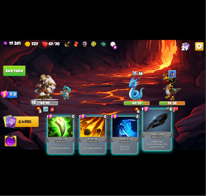
click at [159, 122] on div at bounding box center [157, 120] width 28 height 23
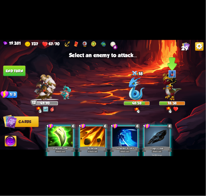
click at [175, 83] on img at bounding box center [172, 85] width 19 height 29
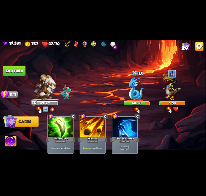
click at [13, 75] on button "End turn" at bounding box center [14, 70] width 22 height 10
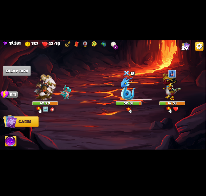
click at [69, 100] on img at bounding box center [103, 98] width 206 height 116
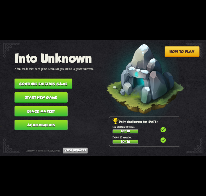
click at [62, 83] on button "Continue existing game" at bounding box center [44, 83] width 58 height 10
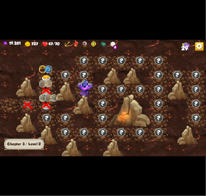
click at [45, 76] on img at bounding box center [46, 79] width 10 height 8
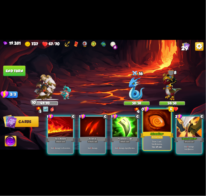
click at [146, 122] on div at bounding box center [157, 120] width 28 height 23
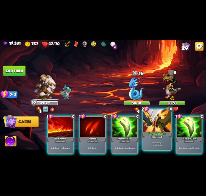
click at [151, 122] on div at bounding box center [157, 120] width 28 height 23
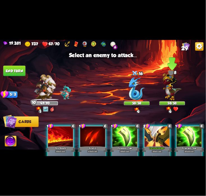
click at [170, 95] on img at bounding box center [172, 85] width 19 height 29
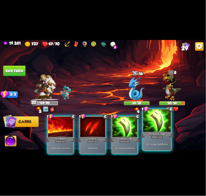
click at [154, 118] on div at bounding box center [157, 120] width 28 height 23
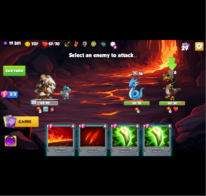
click at [162, 92] on div at bounding box center [173, 89] width 26 height 22
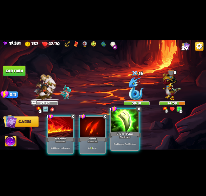
click at [131, 118] on div at bounding box center [125, 120] width 28 height 23
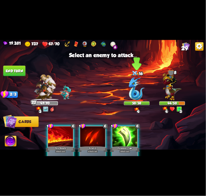
click at [135, 93] on img at bounding box center [137, 88] width 16 height 24
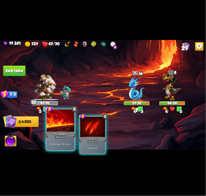
click at [64, 121] on div at bounding box center [61, 120] width 28 height 23
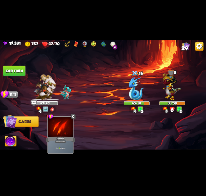
click at [15, 71] on button "End turn" at bounding box center [14, 70] width 22 height 11
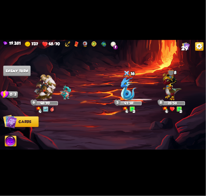
click at [70, 88] on img at bounding box center [66, 92] width 12 height 15
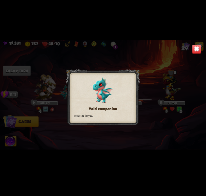
click at [193, 48] on img at bounding box center [197, 49] width 9 height 9
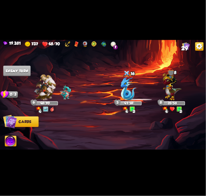
click at [17, 134] on img at bounding box center [103, 98] width 206 height 116
click at [16, 136] on img at bounding box center [11, 142] width 12 height 12
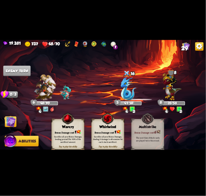
click at [104, 128] on div "Tap to play this ability Whirlwind Bonus Damage cost: 1 Sacrifice all your Bonu…" at bounding box center [108, 134] width 33 height 31
click at [15, 123] on img at bounding box center [10, 122] width 12 height 12
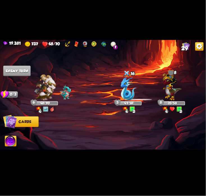
click at [197, 46] on img at bounding box center [200, 46] width 8 height 8
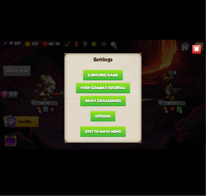
click at [116, 68] on div "Settings Continue game View combat tutorial Daily challenges Options Exit to ma…" at bounding box center [102, 97] width 77 height 89
click at [116, 71] on button "Continue game" at bounding box center [103, 75] width 40 height 10
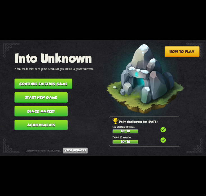
click at [54, 96] on button "Start new game" at bounding box center [41, 97] width 53 height 10
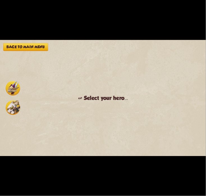
click at [21, 104] on div at bounding box center [13, 97] width 16 height 35
